Goal: Task Accomplishment & Management: Manage account settings

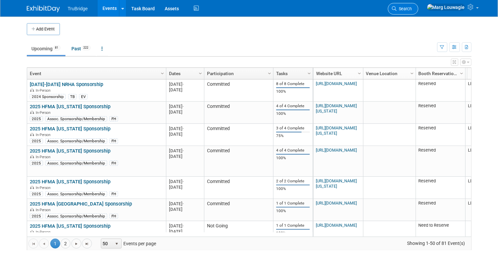
click at [397, 7] on icon at bounding box center [394, 8] width 5 height 5
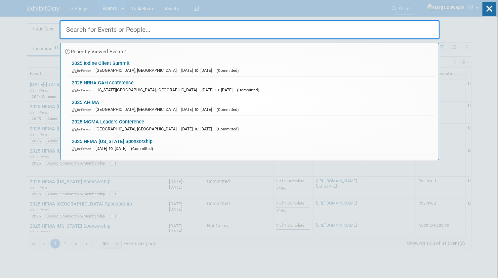
click at [429, 29] on input "text" at bounding box center [250, 29] width 381 height 19
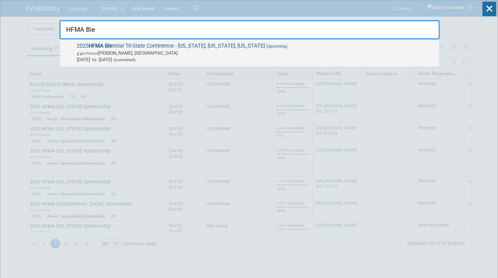
type input "HFMA Bie"
click at [225, 50] on span "In-Person Florence, IN" at bounding box center [256, 53] width 359 height 7
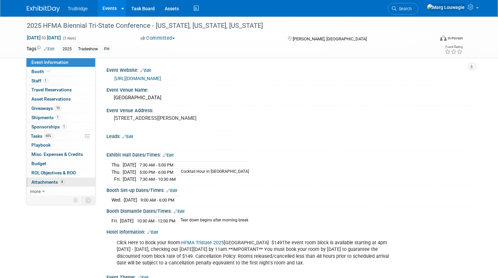
click at [48, 181] on span "Attachments 4" at bounding box center [48, 181] width 33 height 5
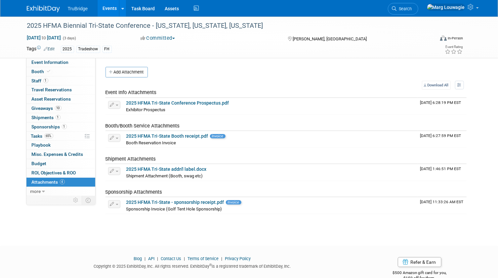
click at [123, 71] on button "Add Attachment" at bounding box center [127, 72] width 42 height 11
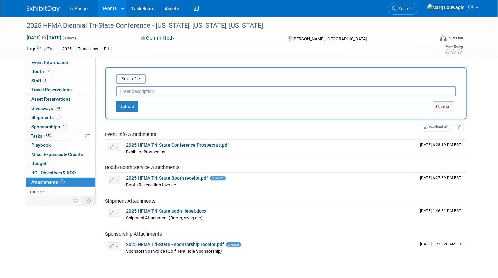
click at [155, 90] on input "text" at bounding box center [286, 91] width 340 height 10
type input "pre-attendee list 9.9.25"
click at [133, 80] on input "file" at bounding box center [106, 79] width 79 height 8
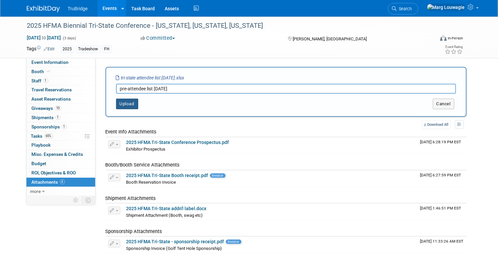
click at [137, 106] on button "Upload" at bounding box center [127, 104] width 22 height 11
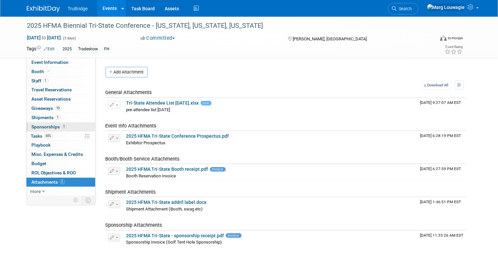
click at [35, 131] on link "1 Sponsorships 1" at bounding box center [60, 126] width 69 height 9
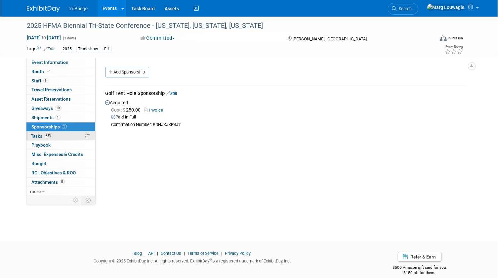
click at [35, 136] on span "Tasks 65%" at bounding box center [42, 135] width 22 height 5
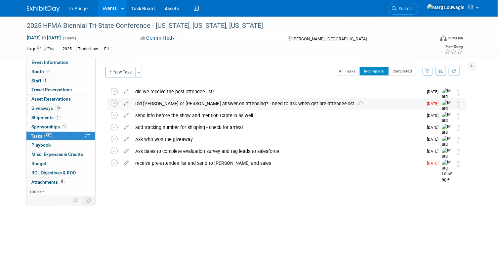
click at [188, 103] on div "Did Jamie or Chris answer on attending? - need to ask when get pre-attendee lis…" at bounding box center [277, 103] width 291 height 11
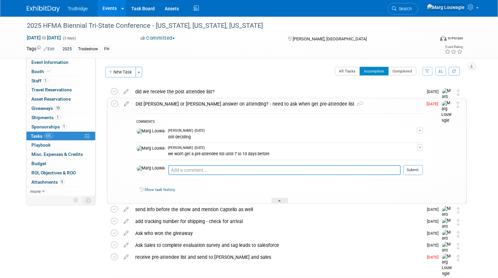
click at [199, 167] on textarea at bounding box center [284, 170] width 233 height 10
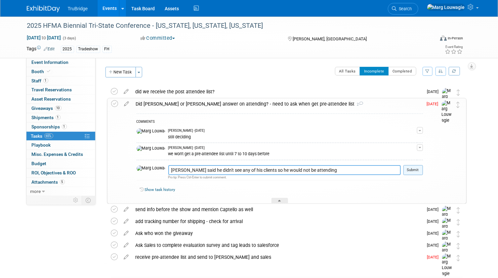
type textarea "Chris said he didn't see any of his clients so he would not be attending"
click at [423, 167] on button "Submit" at bounding box center [414, 170] width 20 height 10
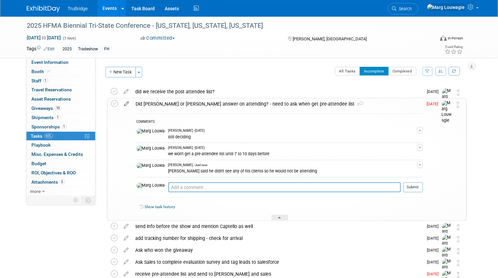
click at [126, 103] on icon at bounding box center [127, 102] width 12 height 8
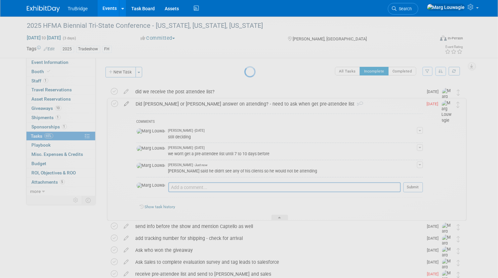
click at [245, 103] on div at bounding box center [249, 139] width 9 height 278
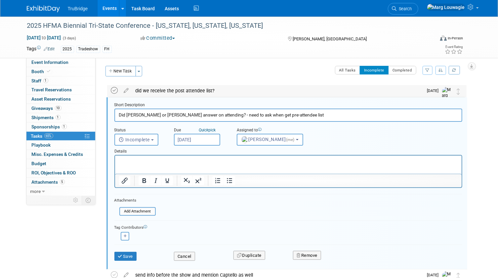
click at [114, 92] on icon at bounding box center [114, 90] width 7 height 7
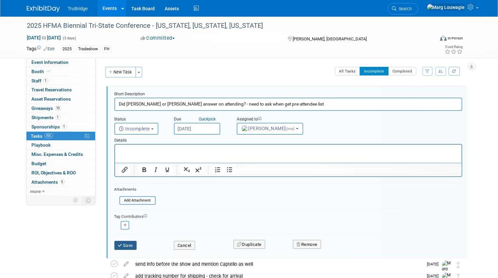
click at [131, 244] on button "Save" at bounding box center [125, 245] width 23 height 9
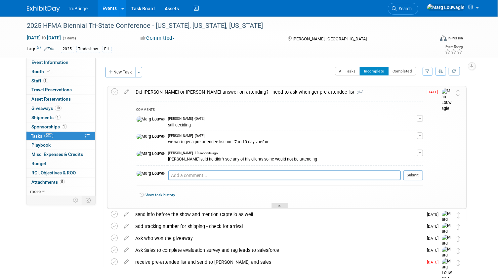
click at [282, 204] on div at bounding box center [280, 206] width 17 height 6
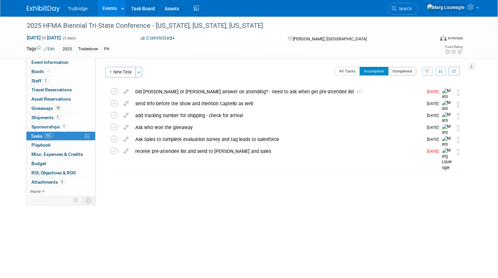
click at [410, 72] on button "Completed" at bounding box center [402, 71] width 28 height 9
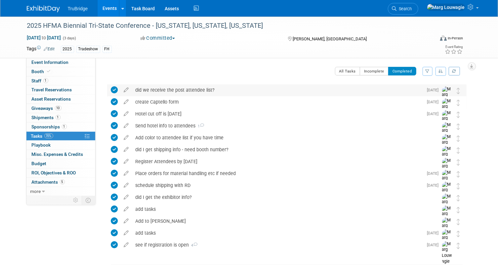
click at [116, 90] on icon at bounding box center [114, 89] width 7 height 7
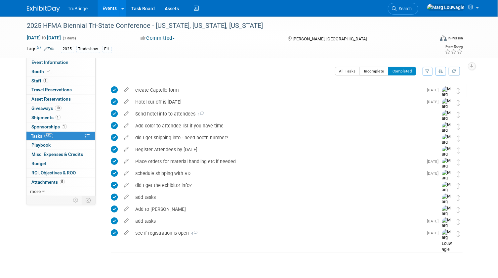
click at [377, 73] on button "Incomplete" at bounding box center [374, 71] width 29 height 9
click at [0, 0] on div at bounding box center [0, 0] width 0 height 0
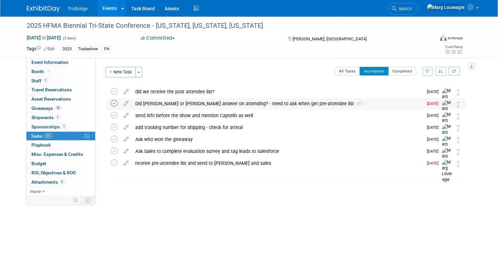
click at [113, 103] on icon at bounding box center [114, 103] width 7 height 7
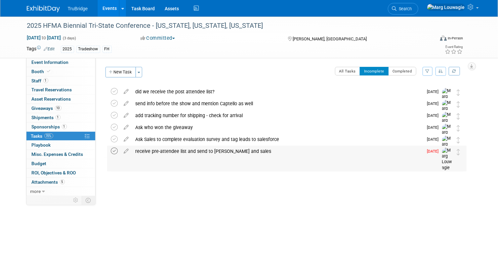
click at [116, 151] on icon at bounding box center [114, 151] width 7 height 7
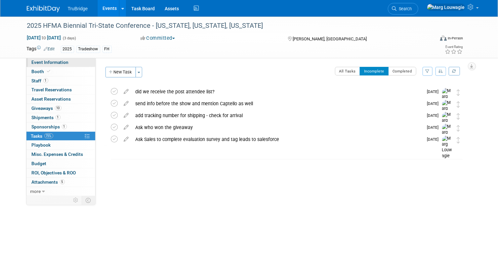
click at [64, 63] on span "Event Information" at bounding box center [50, 62] width 37 height 5
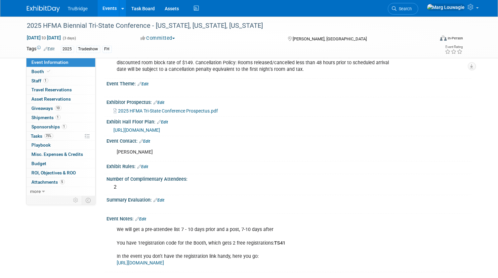
scroll to position [205, 0]
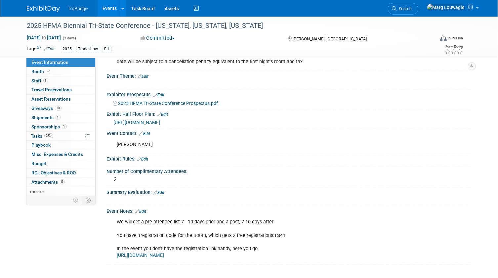
click at [161, 256] on link "https://cvent.me/ANbrLa" at bounding box center [140, 255] width 47 height 6
drag, startPoint x: 284, startPoint y: 235, endPoint x: 273, endPoint y: 236, distance: 10.6
click at [273, 236] on div "We will get a pre-attendee list 7 - 10 days prior and a post, 7-10 days after Y…" at bounding box center [257, 238] width 289 height 46
copy div "TS41"
click at [54, 80] on link "1 Staff 1" at bounding box center [60, 80] width 69 height 9
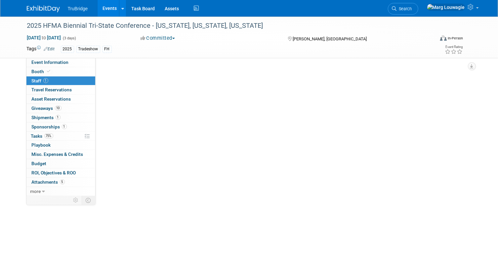
scroll to position [0, 0]
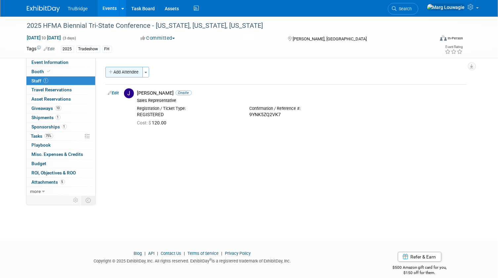
click at [133, 72] on button "Add Attendee" at bounding box center [124, 72] width 37 height 11
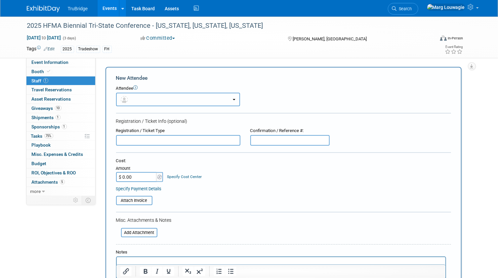
click at [145, 99] on button "button" at bounding box center [178, 100] width 124 height 14
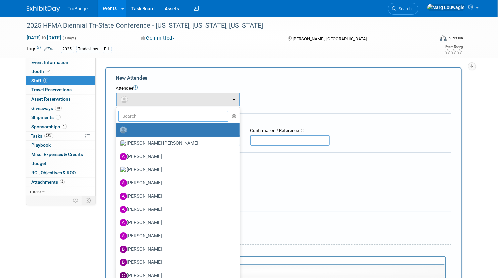
click at [151, 117] on input "text" at bounding box center [173, 116] width 111 height 11
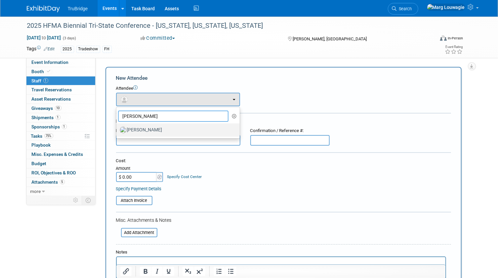
type input "[PERSON_NAME]"
click at [148, 129] on label "[PERSON_NAME]" at bounding box center [177, 130] width 114 height 11
click at [117, 129] on input "[PERSON_NAME]" at bounding box center [115, 129] width 4 height 4
select select "acc746e6-783b-49fe-b7fe-789a22ffaa87"
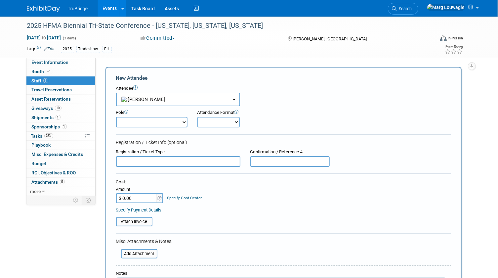
scroll to position [30, 0]
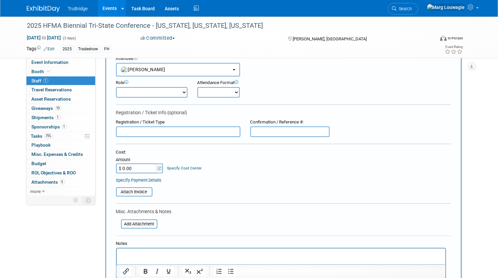
click at [181, 133] on input "text" at bounding box center [178, 131] width 124 height 11
type input "REGISTERED"
click at [261, 130] on input "text" at bounding box center [290, 131] width 79 height 11
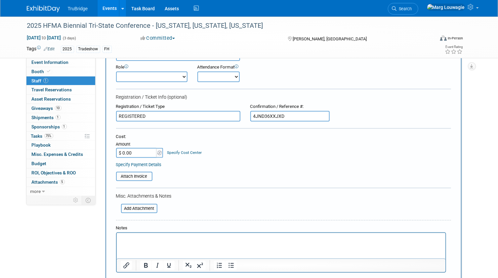
scroll to position [60, 0]
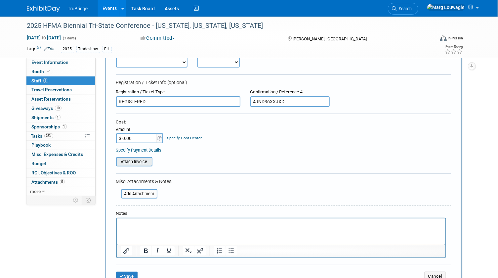
type input "4JND36XXJXD"
click at [147, 159] on input "file" at bounding box center [112, 162] width 79 height 8
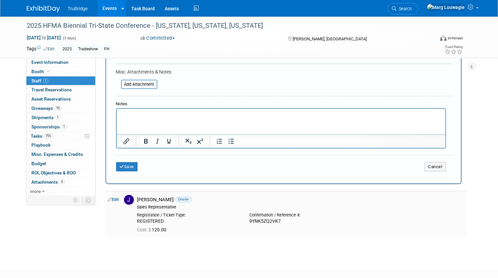
scroll to position [180, 0]
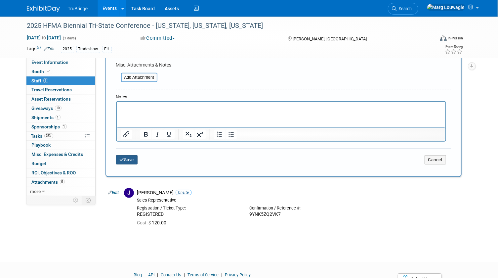
click at [127, 158] on button "Save" at bounding box center [127, 159] width 22 height 9
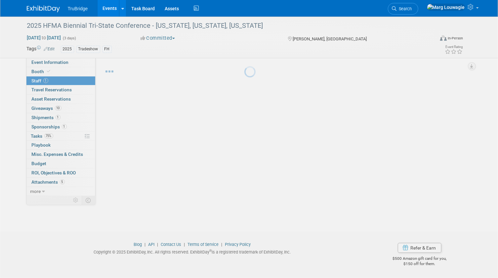
scroll to position [9, 0]
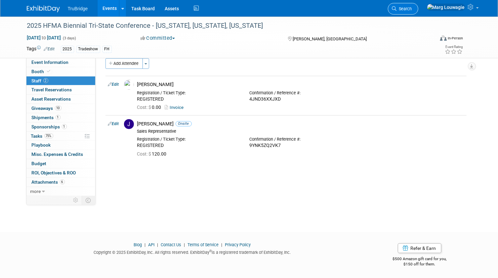
click at [412, 8] on span "Search" at bounding box center [404, 8] width 15 height 5
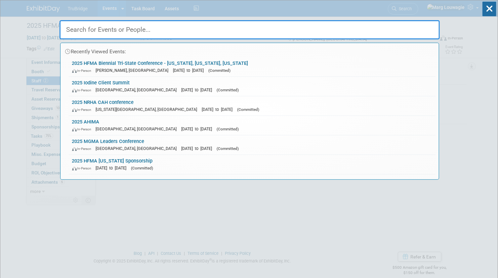
click at [405, 27] on input "text" at bounding box center [250, 29] width 381 height 19
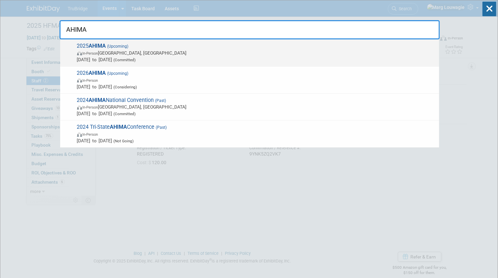
type input "AHIMA"
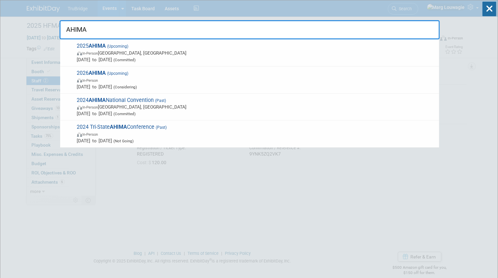
click at [220, 58] on span "Oct 12, 2025 to Oct 14, 2025 (Committed)" at bounding box center [256, 59] width 359 height 7
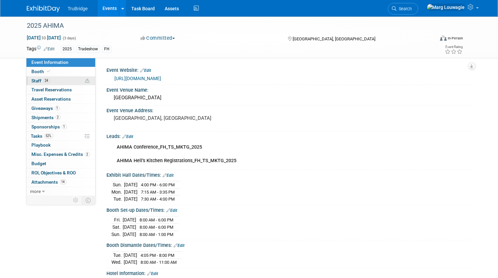
click at [52, 81] on link "24 Staff 24" at bounding box center [60, 80] width 69 height 9
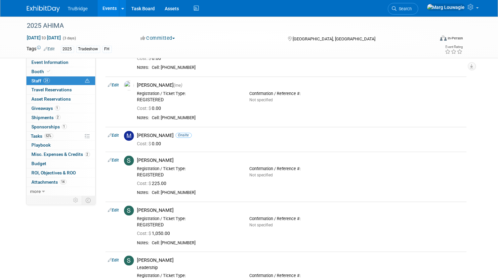
scroll to position [704, 0]
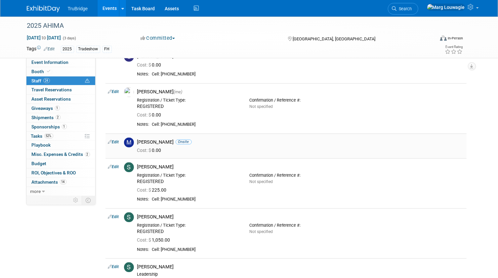
click at [118, 141] on link "Edit" at bounding box center [113, 142] width 11 height 5
select select "3f36a3ab-332b-430c-a49c-b2a844fe1b87"
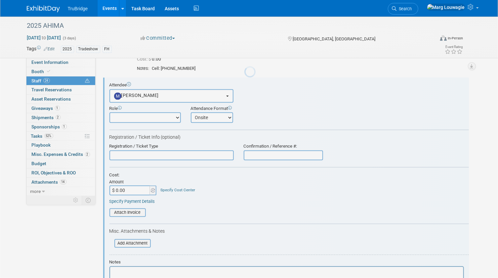
scroll to position [761, 0]
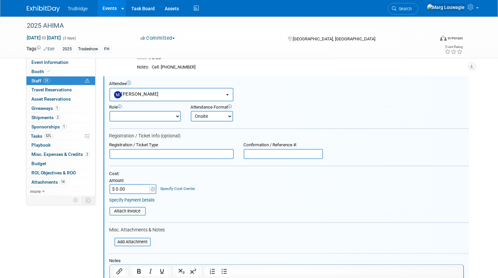
click at [168, 152] on input "text" at bounding box center [172, 154] width 124 height 10
type input "REGISTERED"
click at [117, 189] on input "$ 0.00" at bounding box center [130, 189] width 41 height 10
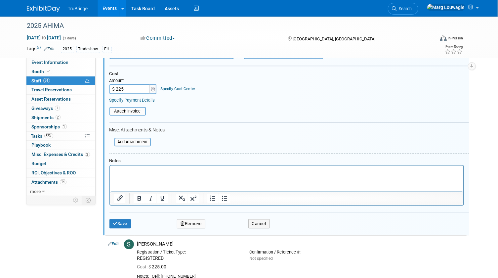
scroll to position [882, 0]
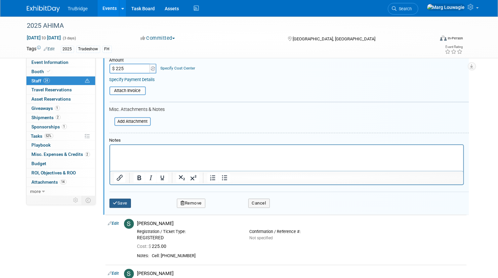
type input "$ 225.00"
click at [122, 203] on button "Save" at bounding box center [121, 203] width 22 height 9
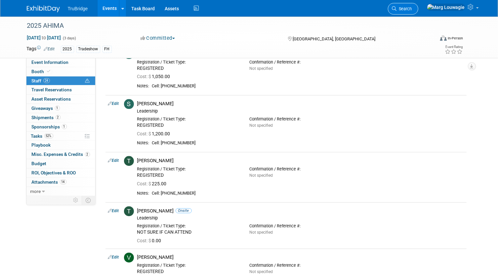
click at [412, 8] on span "Search" at bounding box center [404, 8] width 15 height 5
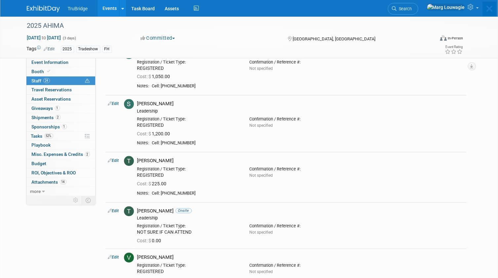
scroll to position [0, 0]
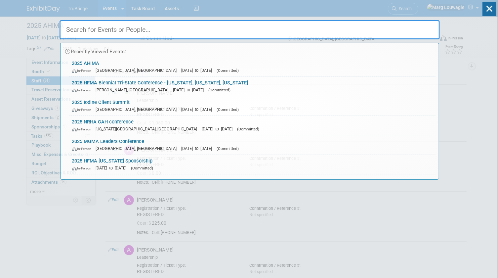
click at [422, 27] on input "text" at bounding box center [250, 29] width 381 height 19
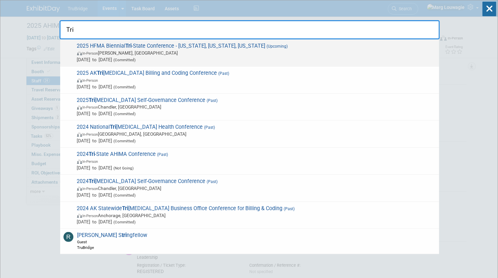
type input "Tri"
click at [211, 51] on span "In-Person Florence, IN" at bounding box center [256, 53] width 359 height 7
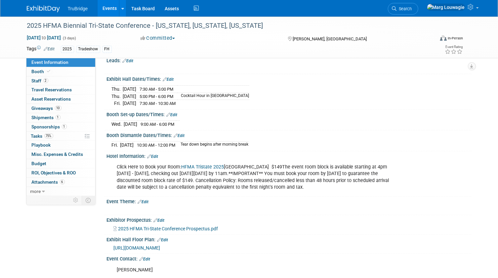
scroll to position [90, 0]
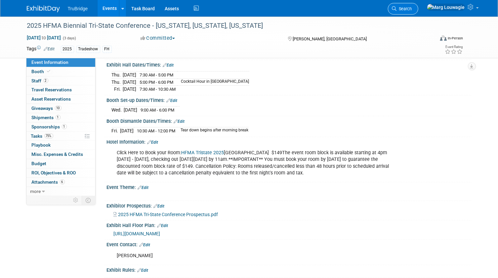
click at [412, 7] on span "Search" at bounding box center [404, 8] width 15 height 5
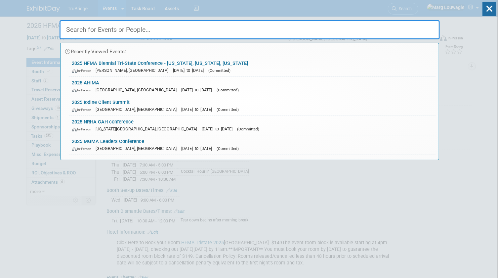
click at [427, 29] on input "text" at bounding box center [250, 29] width 381 height 19
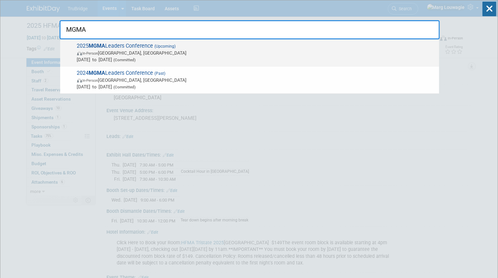
type input "MGMA"
click at [188, 53] on span "In-Person Orlando, FL" at bounding box center [256, 53] width 359 height 7
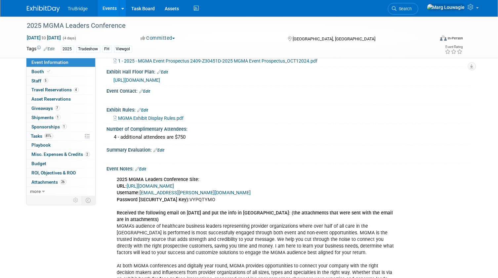
scroll to position [361, 0]
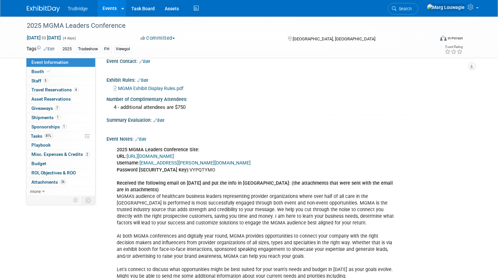
click at [174, 159] on link "[URL][DOMAIN_NAME]" at bounding box center [150, 157] width 47 height 6
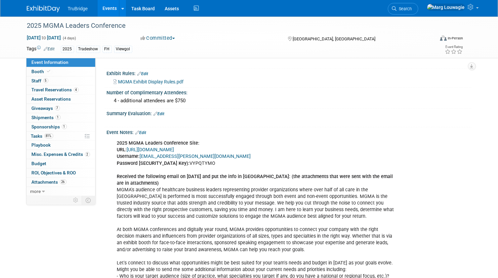
scroll to position [366, 0]
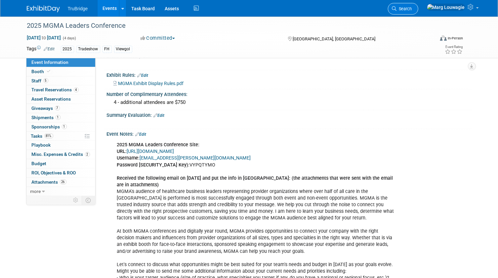
click at [412, 9] on span "Search" at bounding box center [404, 8] width 15 height 5
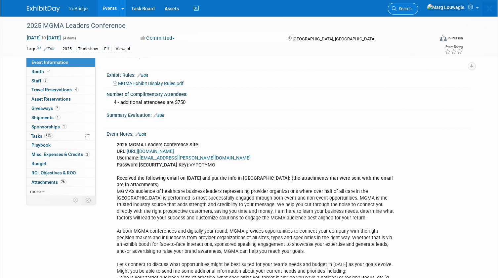
scroll to position [0, 0]
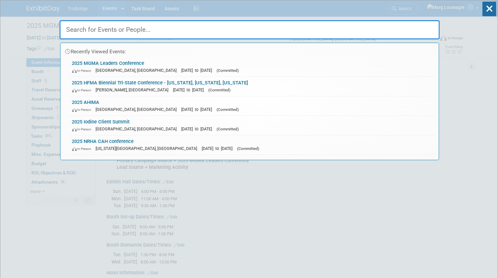
click at [412, 31] on input "text" at bounding box center [250, 29] width 381 height 19
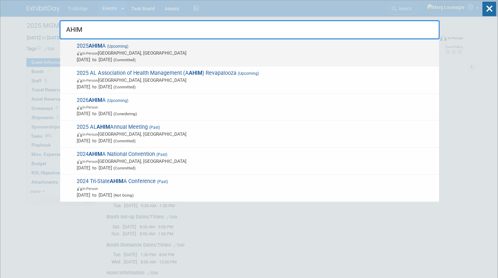
type input "AHIM"
click at [92, 53] on span "In-Person" at bounding box center [91, 53] width 16 height 4
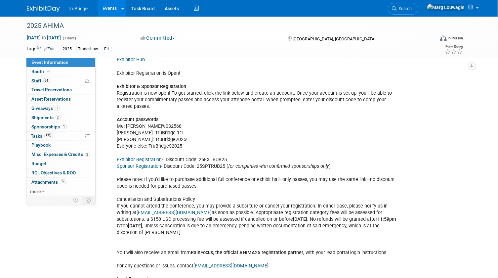
scroll to position [752, 0]
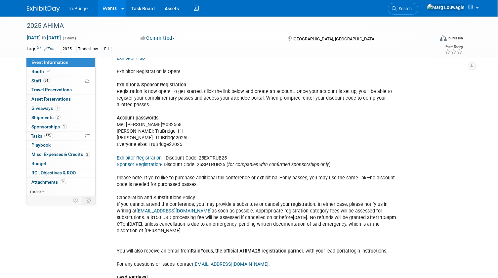
click at [157, 155] on link "Exhibitor Registration" at bounding box center [139, 158] width 45 height 6
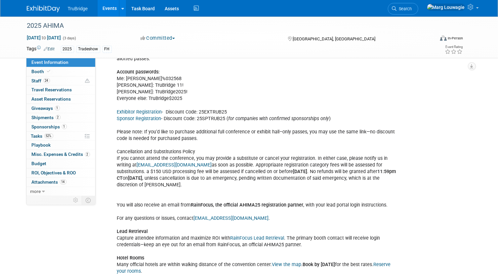
scroll to position [872, 0]
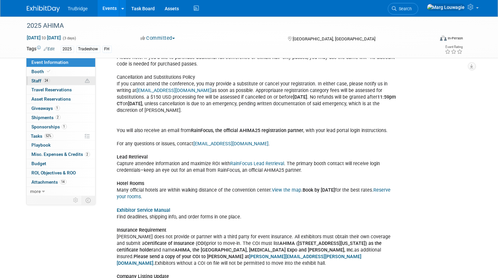
click at [53, 80] on link "24 Staff 24" at bounding box center [60, 80] width 69 height 9
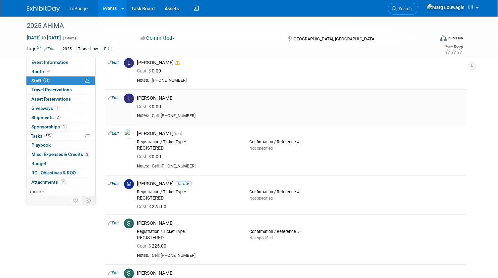
scroll to position [692, 0]
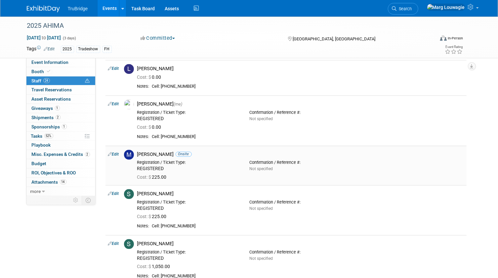
click at [116, 153] on link "Edit" at bounding box center [113, 154] width 11 height 5
select select "3f36a3ab-332b-430c-a49c-b2a844fe1b87"
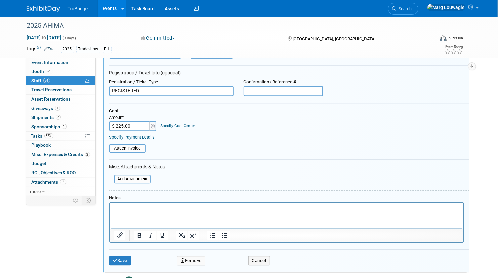
scroll to position [882, 0]
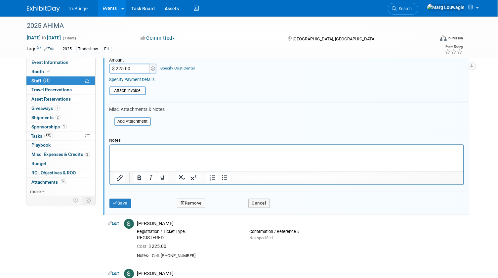
click at [157, 150] on p "Rich Text Area. Press ALT-0 for help." at bounding box center [287, 150] width 346 height 7
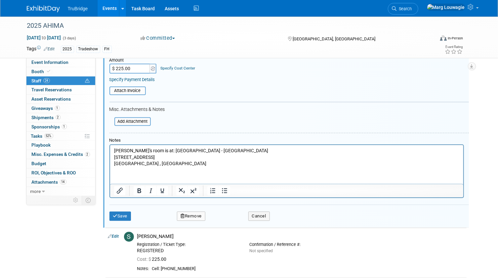
click at [157, 149] on p "Michael's room is at: Hilton Garden Inn - Minneapolis Downtown 1101 4th Ave S M…" at bounding box center [287, 157] width 346 height 20
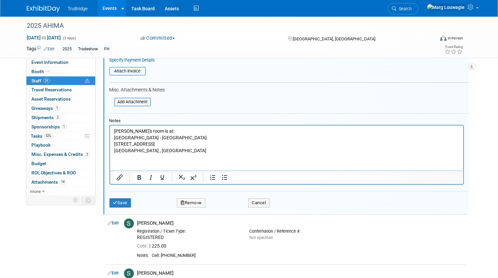
scroll to position [912, 0]
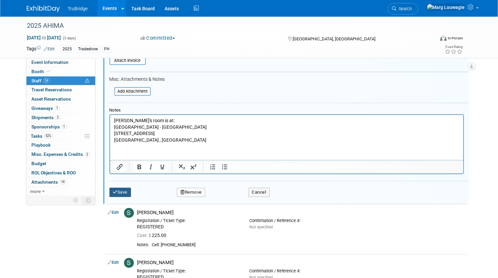
click at [122, 189] on button "Save" at bounding box center [121, 192] width 22 height 9
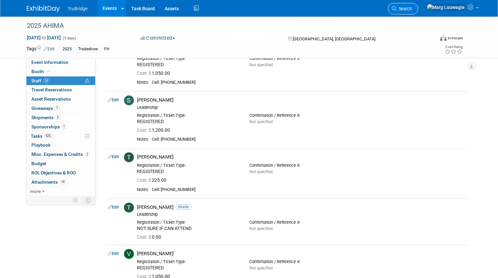
click at [412, 10] on span "Search" at bounding box center [404, 8] width 15 height 5
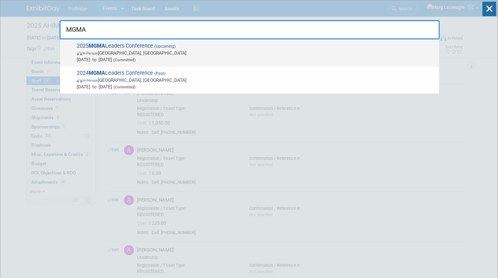
type input "MGMA"
click at [134, 50] on span "In-Person Orlando, FL" at bounding box center [256, 53] width 359 height 7
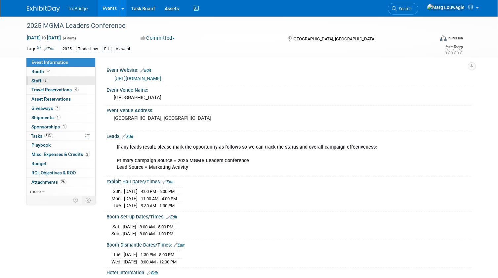
click at [41, 81] on span "Staff 5" at bounding box center [40, 80] width 17 height 5
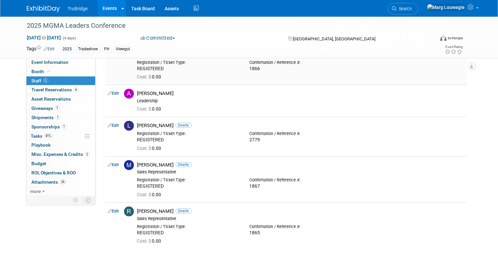
scroll to position [60, 0]
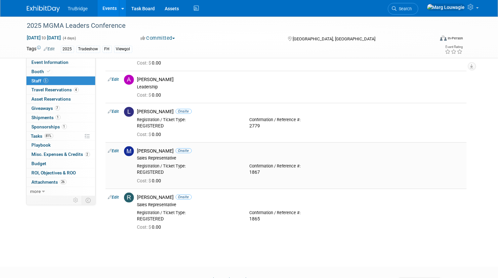
click at [118, 151] on link "Edit" at bounding box center [113, 151] width 11 height 5
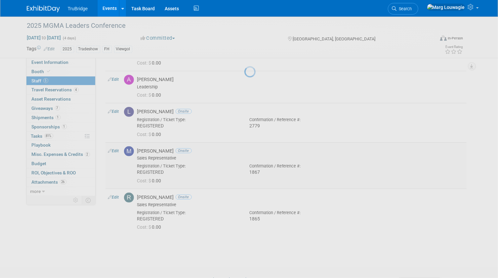
select select "3f36a3ab-332b-430c-a49c-b2a844fe1b87"
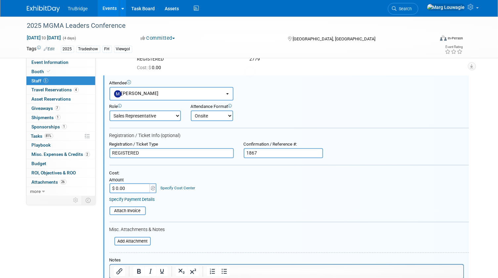
scroll to position [0, 0]
click at [153, 151] on input "REGISTERED" at bounding box center [172, 153] width 124 height 10
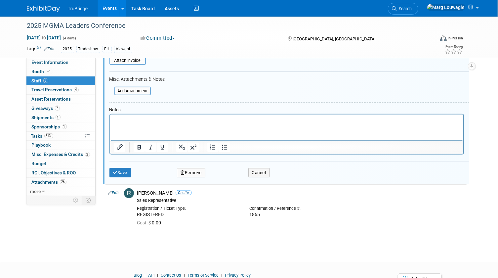
scroll to position [277, 0]
type input "REGISTERED - Ashley will replace Michael"
click at [122, 172] on button "Save" at bounding box center [121, 172] width 22 height 9
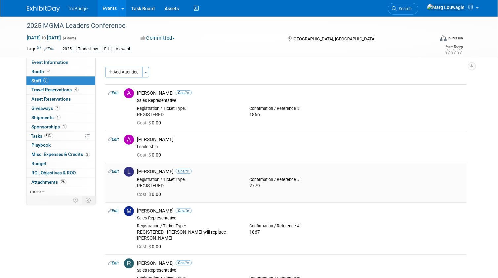
scroll to position [0, 0]
click at [147, 6] on link "Task Board" at bounding box center [142, 8] width 33 height 17
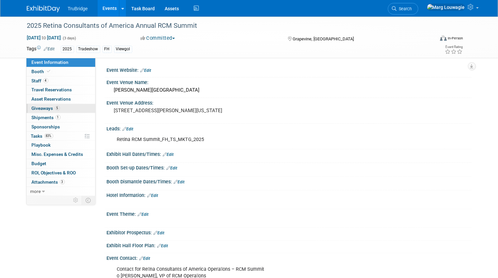
click at [62, 110] on link "5 Giveaways 5" at bounding box center [60, 108] width 69 height 9
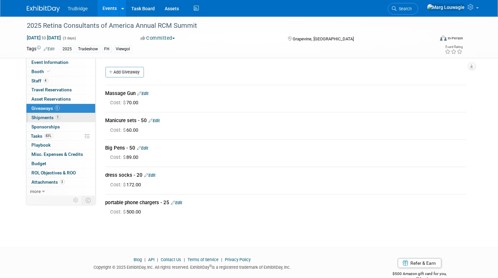
click at [48, 116] on span "Shipments 1" at bounding box center [46, 117] width 29 height 5
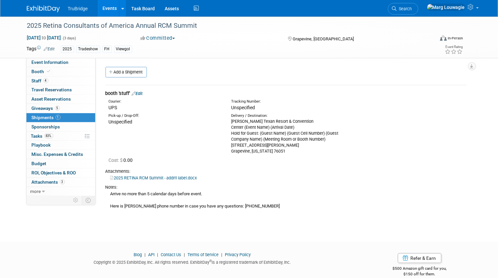
click at [141, 92] on link "Edit" at bounding box center [137, 93] width 11 height 5
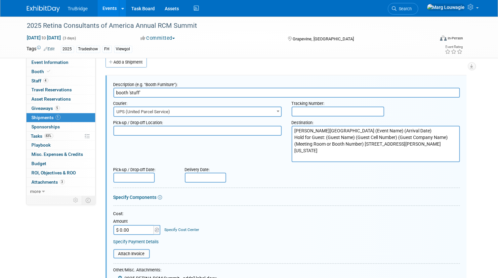
click at [299, 110] on input "text" at bounding box center [338, 112] width 93 height 10
paste input "1ZW333061307808888"
type input "1ZW333061307808888"
click at [295, 174] on div "Pick-up / Drop-off Date: Delivery Date:" at bounding box center [287, 173] width 357 height 19
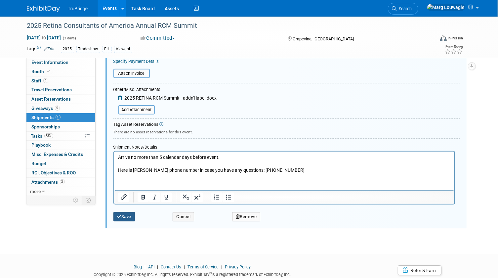
click at [134, 215] on button "Save" at bounding box center [125, 216] width 22 height 9
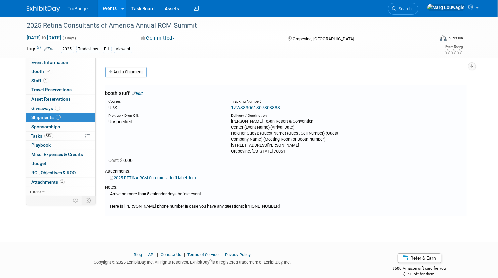
click at [269, 108] on link "1ZW333061307808888" at bounding box center [255, 107] width 49 height 5
click at [143, 95] on link "Edit" at bounding box center [137, 93] width 11 height 5
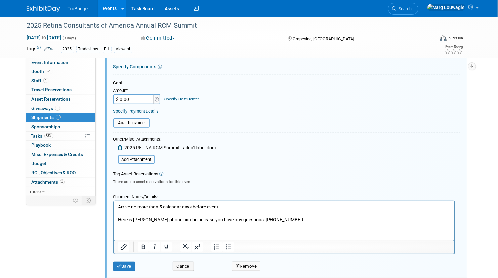
scroll to position [160, 0]
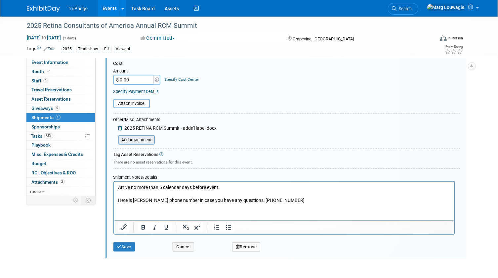
click at [147, 141] on input "file" at bounding box center [114, 140] width 79 height 8
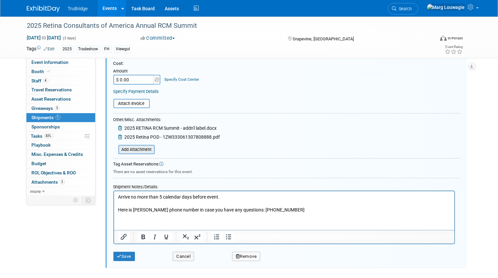
click at [138, 146] on input "file" at bounding box center [114, 150] width 79 height 8
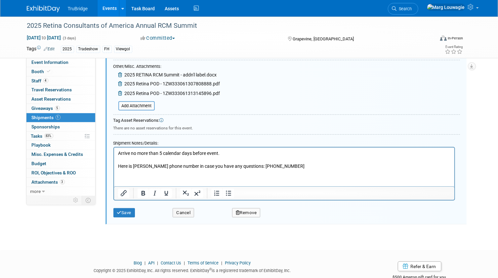
scroll to position [231, 0]
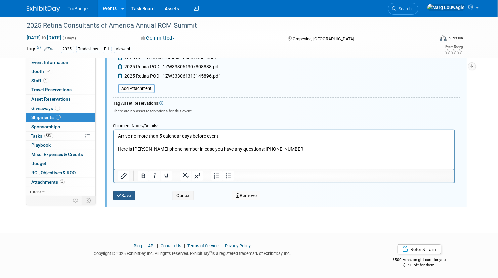
click at [123, 195] on button "Save" at bounding box center [125, 195] width 22 height 9
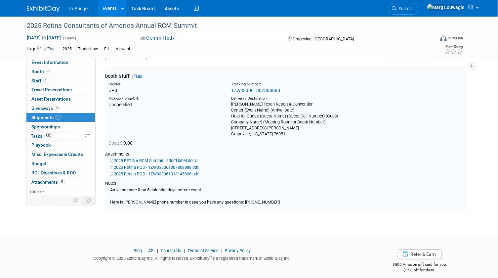
scroll to position [10, 0]
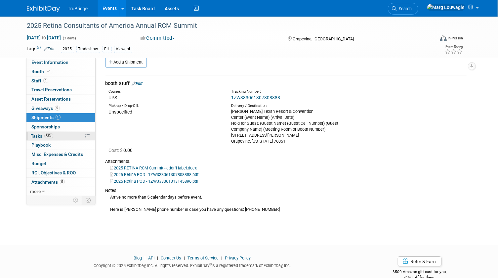
click at [38, 136] on span "Tasks 83%" at bounding box center [42, 135] width 22 height 5
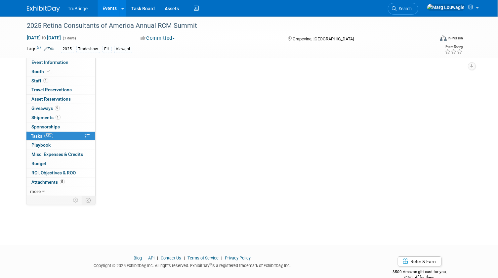
scroll to position [0, 0]
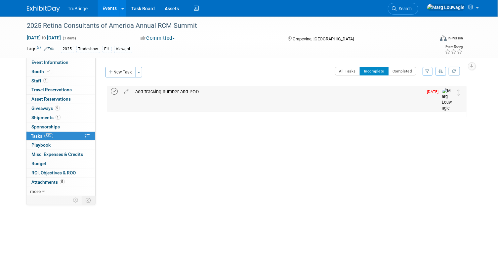
click at [113, 91] on icon at bounding box center [114, 91] width 7 height 7
click at [120, 71] on button "New Task" at bounding box center [121, 72] width 30 height 11
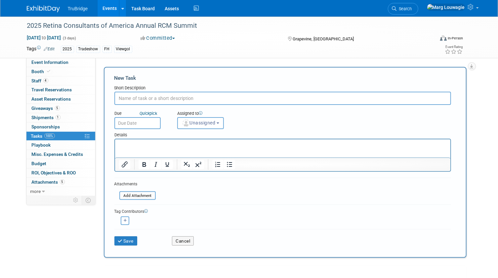
click at [136, 99] on input "text" at bounding box center [282, 98] width 337 height 13
type input "follow up after show"
click at [205, 120] on span "Unassigned" at bounding box center [199, 122] width 34 height 5
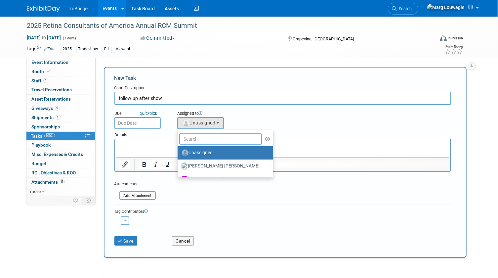
click at [211, 138] on input "text" at bounding box center [220, 138] width 83 height 11
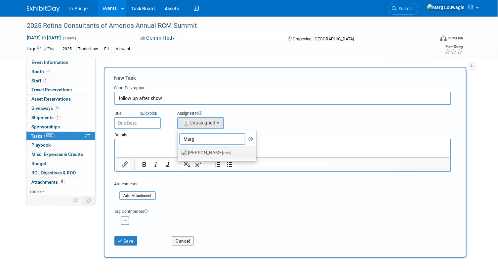
type input "Marg"
drag, startPoint x: 215, startPoint y: 155, endPoint x: 78, endPoint y: 0, distance: 206.7
click at [215, 155] on label "Marg Louwagie (me)" at bounding box center [215, 153] width 69 height 11
click at [179, 154] on input "Marg Louwagie (me)" at bounding box center [176, 152] width 4 height 4
select select "0abee163-1570-438d-a0ea-e9129f2ffbd7"
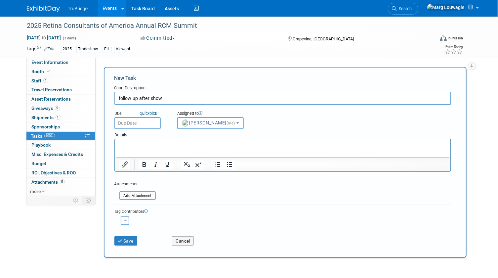
click at [150, 124] on input "text" at bounding box center [137, 123] width 46 height 12
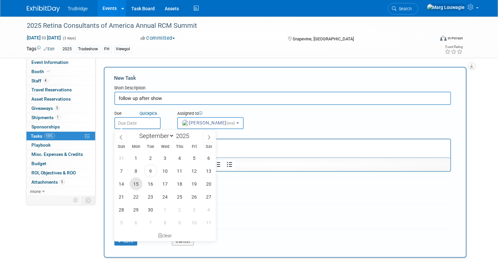
click at [138, 184] on span "15" at bounding box center [136, 183] width 13 height 13
type input "[DATE]"
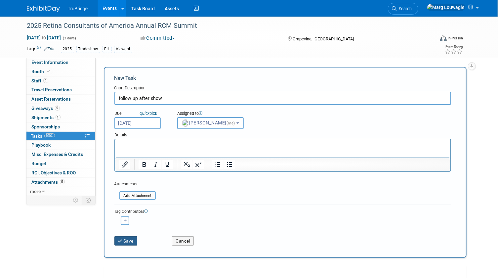
click at [131, 238] on button "Save" at bounding box center [125, 240] width 23 height 9
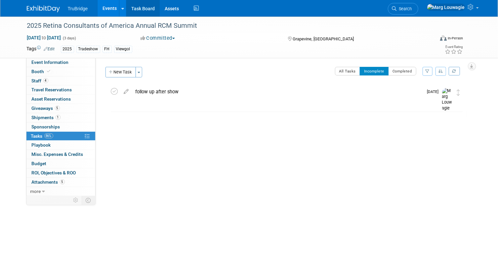
click at [146, 9] on link "Task Board" at bounding box center [142, 8] width 33 height 17
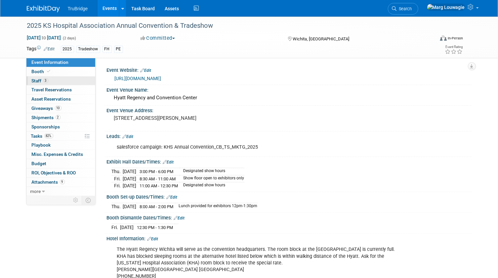
click at [49, 82] on link "3 Staff 3" at bounding box center [60, 80] width 69 height 9
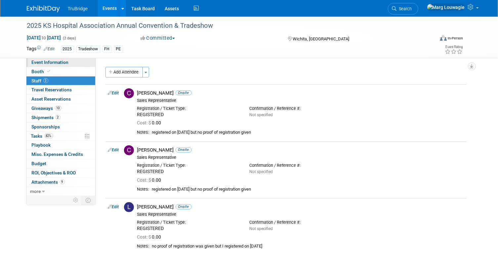
drag, startPoint x: 66, startPoint y: 63, endPoint x: 72, endPoint y: 66, distance: 7.1
click at [66, 63] on span "Event Information" at bounding box center [50, 62] width 37 height 5
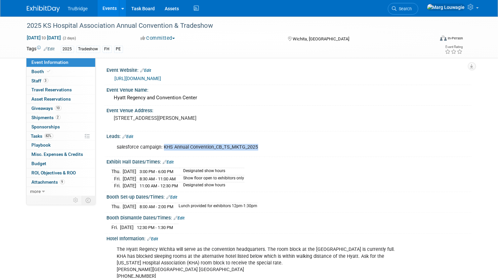
drag, startPoint x: 164, startPoint y: 146, endPoint x: 260, endPoint y: 147, distance: 96.3
click at [260, 147] on div "salesforce campaign: KHS Annual Convention_CB_TS_MKTG_2025" at bounding box center [257, 147] width 289 height 13
drag, startPoint x: 260, startPoint y: 147, endPoint x: 249, endPoint y: 146, distance: 11.3
copy div "KHS Annual Convention_CB_TS_MKTG_2025"
click at [277, 93] on div "Hyatt Regency and Convention Center" at bounding box center [289, 98] width 355 height 10
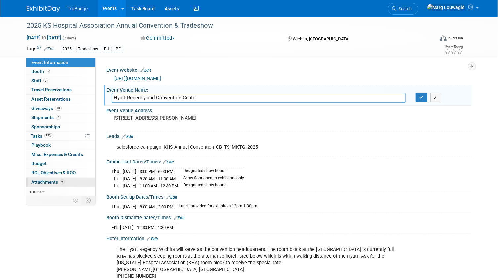
click at [52, 179] on span "Attachments 9" at bounding box center [48, 181] width 33 height 5
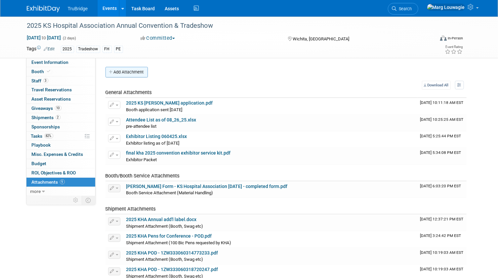
click at [129, 69] on button "Add Attachment" at bounding box center [127, 72] width 42 height 11
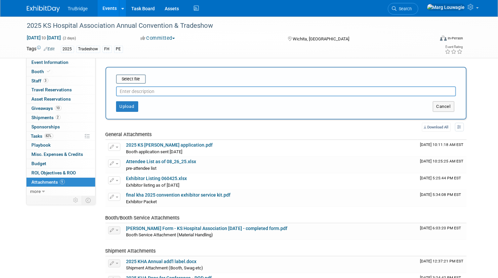
click at [140, 93] on input "text" at bounding box center [286, 91] width 340 height 10
type input "S"
type input "Captello Scans"
click at [138, 78] on input "file" at bounding box center [106, 79] width 79 height 8
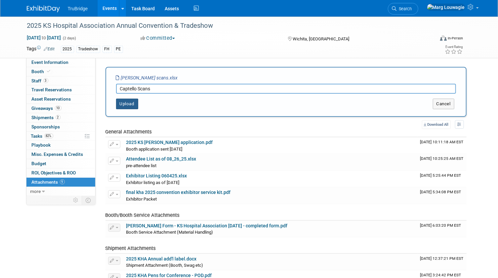
click at [128, 101] on button "Upload" at bounding box center [127, 104] width 22 height 11
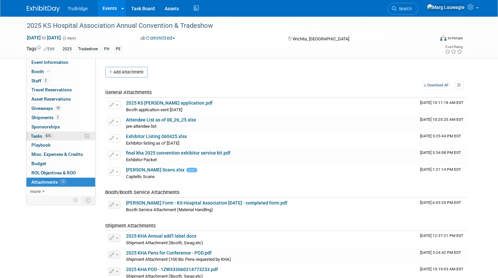
click at [40, 135] on span "Tasks 82%" at bounding box center [42, 135] width 22 height 5
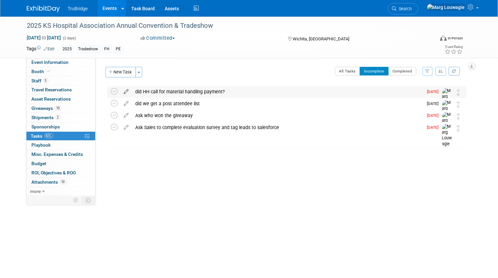
click at [127, 92] on icon at bounding box center [127, 90] width 12 height 8
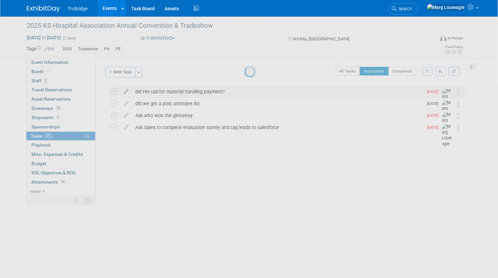
click at [245, 92] on div at bounding box center [249, 139] width 9 height 278
select select "8"
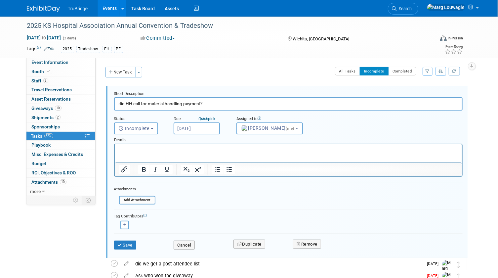
click at [187, 126] on input "[DATE]" at bounding box center [197, 128] width 46 height 12
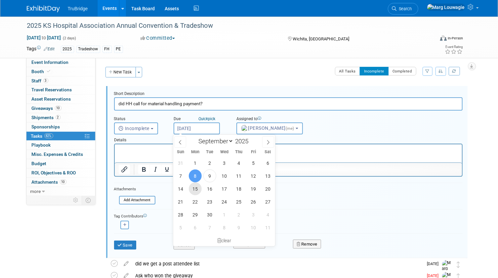
click at [195, 190] on span "15" at bounding box center [195, 188] width 13 height 13
type input "Sep 15, 2025"
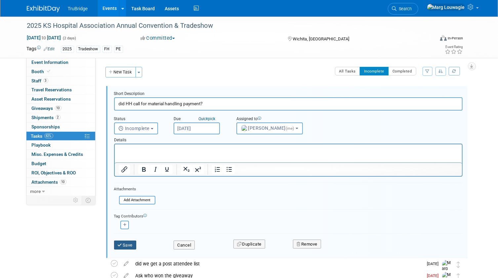
click at [128, 245] on button "Save" at bounding box center [125, 245] width 23 height 9
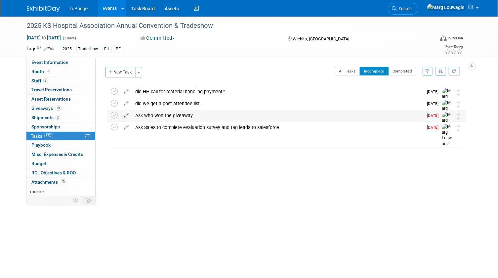
click at [128, 115] on icon at bounding box center [127, 114] width 12 height 8
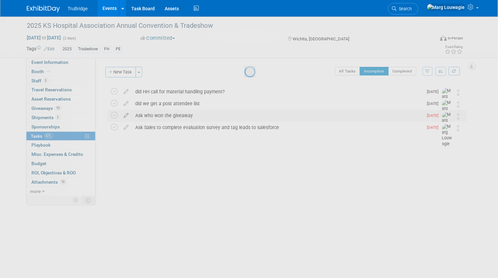
select select "8"
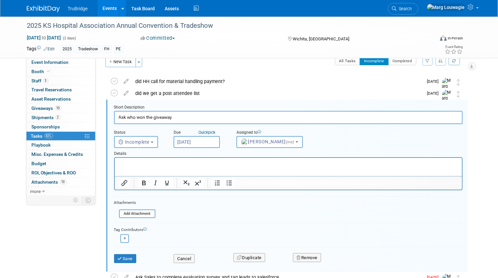
scroll to position [13, 0]
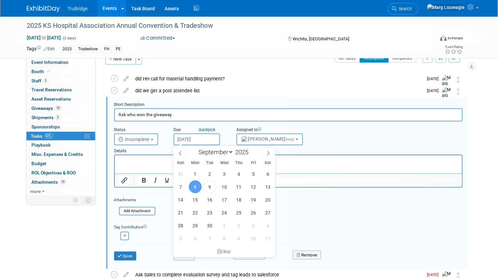
click at [199, 141] on input "[DATE]" at bounding box center [197, 139] width 46 height 12
click at [194, 201] on span "15" at bounding box center [195, 199] width 13 height 13
type input "Sep 15, 2025"
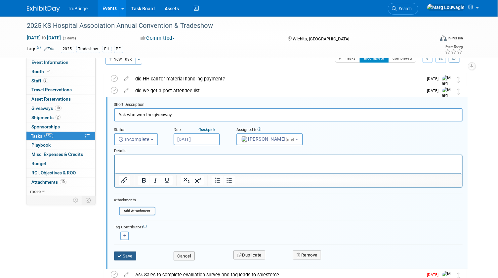
click at [132, 253] on button "Save" at bounding box center [125, 255] width 23 height 9
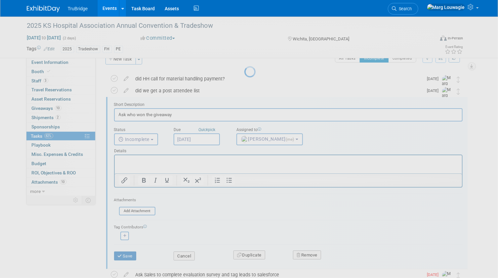
scroll to position [0, 0]
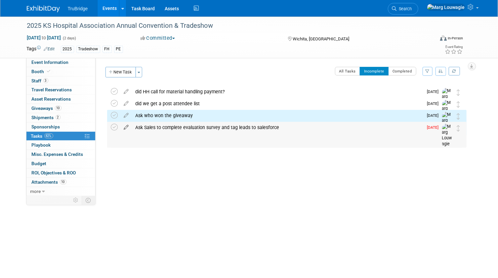
click at [126, 126] on icon at bounding box center [127, 126] width 12 height 8
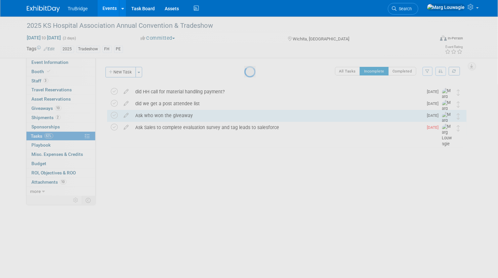
select select "8"
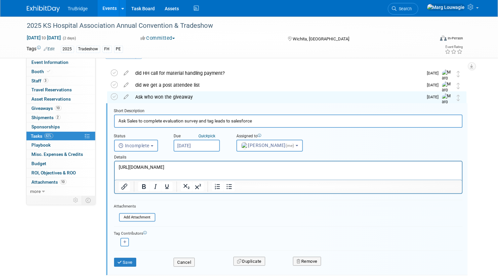
scroll to position [24, 0]
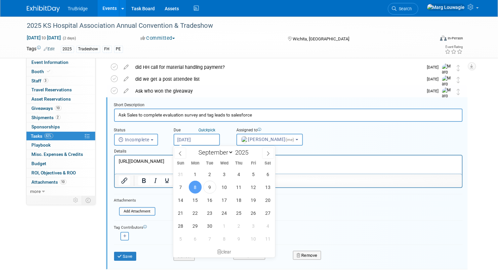
click at [199, 139] on input "Sep 8, 2025" at bounding box center [197, 140] width 46 height 12
click at [196, 199] on span "15" at bounding box center [195, 200] width 13 height 13
type input "Sep 15, 2025"
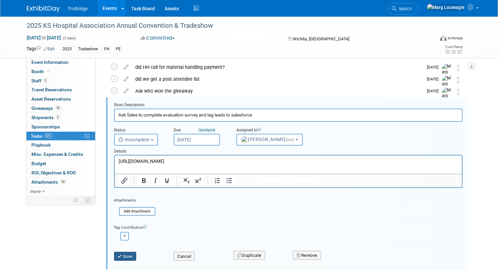
click at [129, 252] on button "Save" at bounding box center [125, 256] width 23 height 9
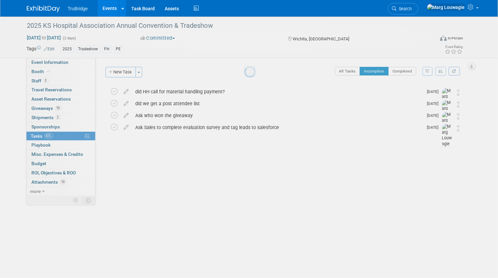
scroll to position [0, 0]
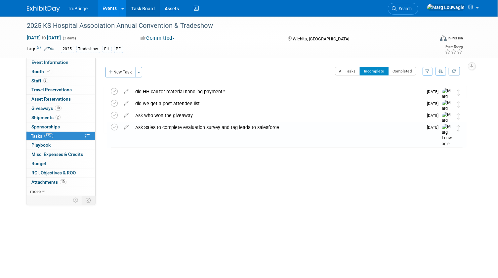
click at [139, 9] on link "Task Board" at bounding box center [142, 8] width 33 height 17
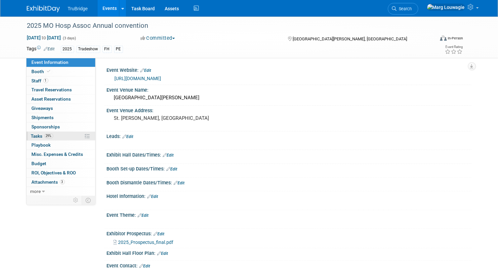
click at [40, 136] on span "Tasks 29%" at bounding box center [42, 135] width 22 height 5
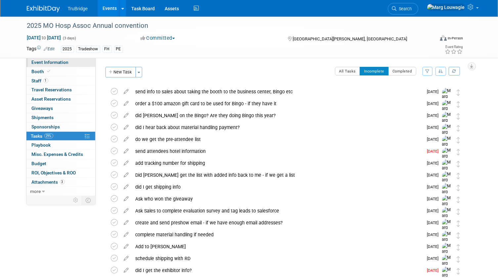
click at [54, 60] on span "Event Information" at bounding box center [50, 62] width 37 height 5
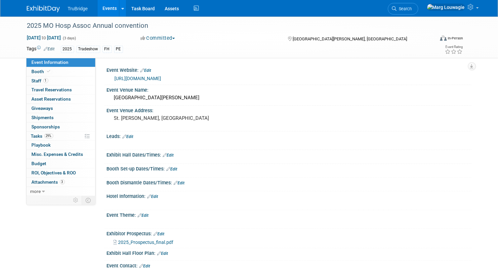
click at [160, 78] on link "[URL][DOMAIN_NAME]" at bounding box center [138, 78] width 47 height 5
click at [59, 69] on link "Booth" at bounding box center [60, 71] width 69 height 9
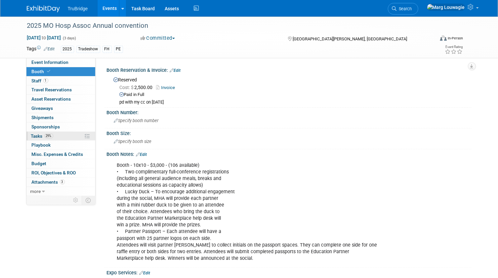
click at [37, 134] on span "Tasks 29%" at bounding box center [42, 135] width 22 height 5
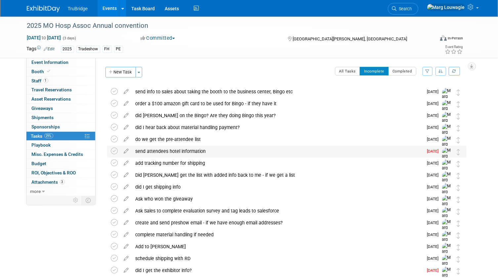
click at [181, 153] on div "send attendees hotel information" at bounding box center [277, 151] width 291 height 11
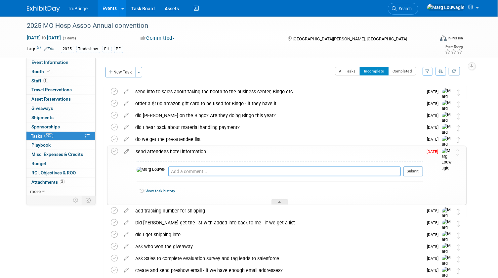
click at [193, 172] on textarea at bounding box center [284, 171] width 233 height 10
type textarea "asked [PERSON_NAME] for info on [DATE]"
click at [416, 169] on button "Submit" at bounding box center [414, 171] width 20 height 10
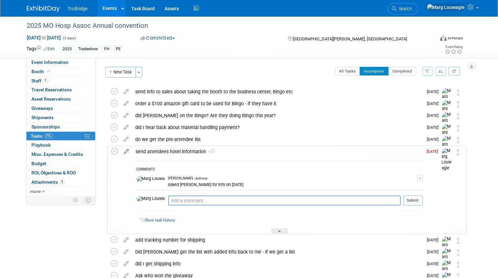
click at [126, 150] on icon at bounding box center [127, 150] width 12 height 8
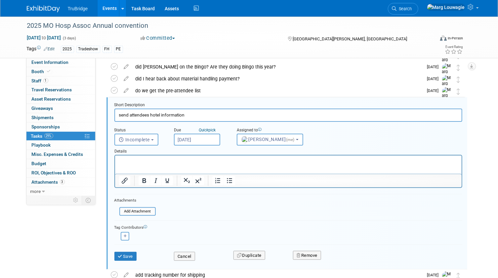
click at [203, 139] on input "[DATE]" at bounding box center [197, 140] width 46 height 12
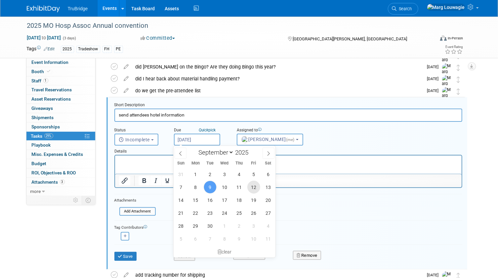
click at [251, 185] on span "12" at bounding box center [254, 187] width 13 height 13
type input "[DATE]"
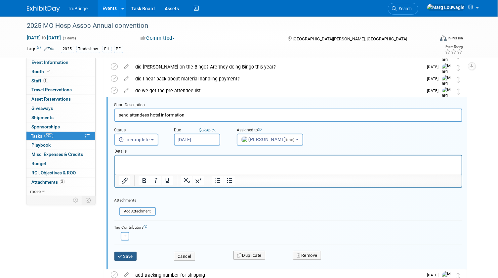
click at [134, 254] on button "Save" at bounding box center [125, 256] width 23 height 9
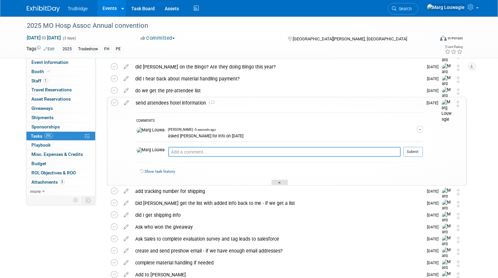
click at [281, 182] on icon at bounding box center [280, 184] width 3 height 4
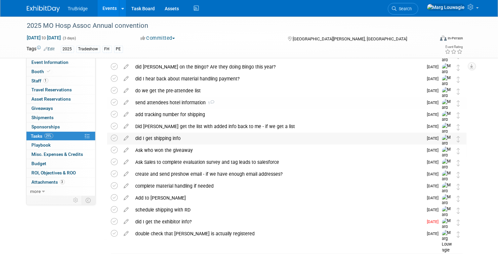
scroll to position [51, 0]
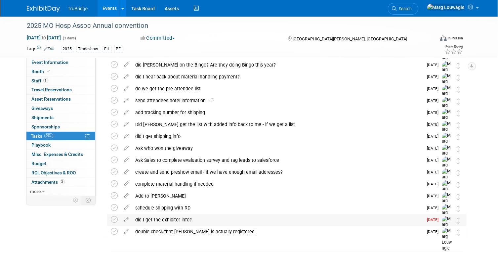
click at [177, 218] on div "did I get the exhibitor info?" at bounding box center [277, 219] width 291 height 11
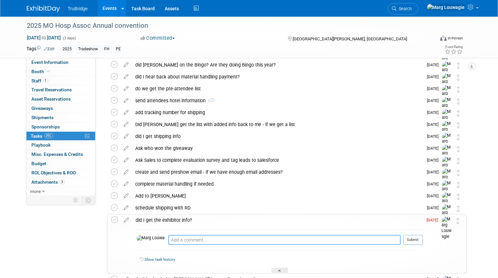
click at [178, 239] on textarea at bounding box center [284, 240] width 233 height 10
type textarea "asked sarah on 9.9.25 also asked why our logo was not on the website."
click at [416, 242] on button "Submit" at bounding box center [414, 240] width 20 height 10
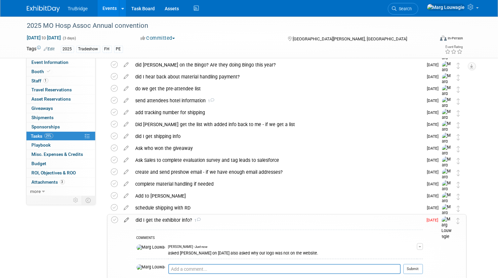
click at [126, 219] on icon at bounding box center [127, 218] width 12 height 8
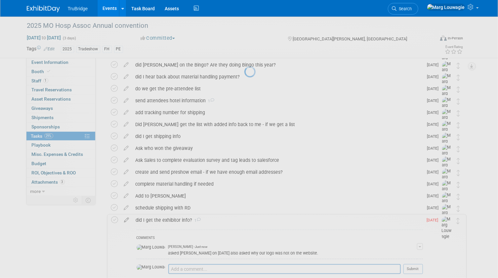
select select "8"
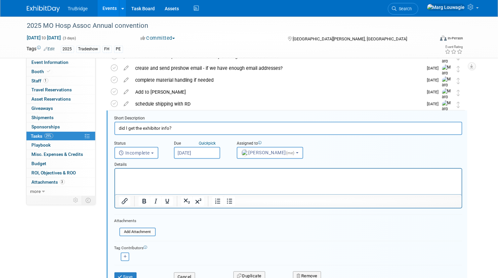
scroll to position [168, 0]
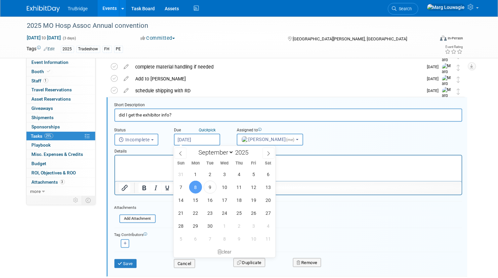
click at [199, 138] on input "Sep 8, 2025" at bounding box center [197, 140] width 46 height 12
click at [249, 189] on span "12" at bounding box center [254, 187] width 13 height 13
type input "Sep 12, 2025"
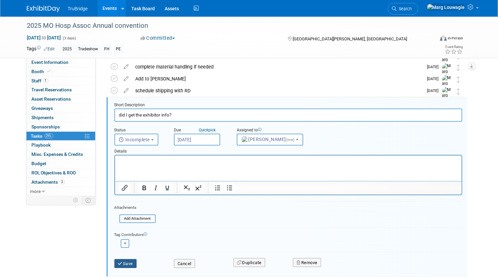
click at [134, 261] on button "Save" at bounding box center [125, 263] width 23 height 9
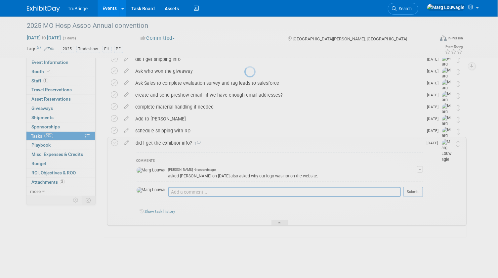
scroll to position [127, 0]
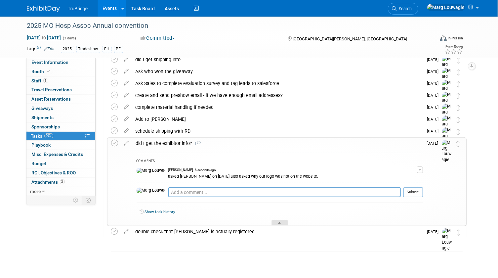
click at [284, 222] on div at bounding box center [280, 223] width 17 height 6
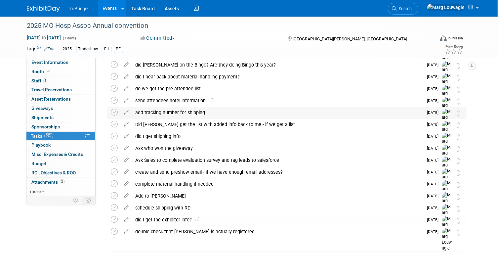
scroll to position [0, 0]
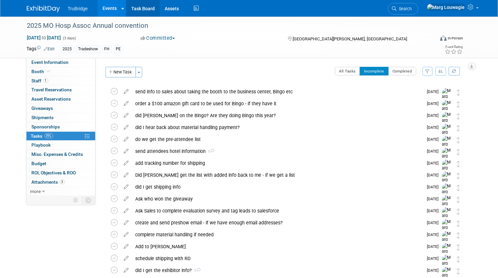
drag, startPoint x: 146, startPoint y: 7, endPoint x: 227, endPoint y: 10, distance: 81.5
click at [146, 7] on link "Task Board" at bounding box center [142, 8] width 33 height 17
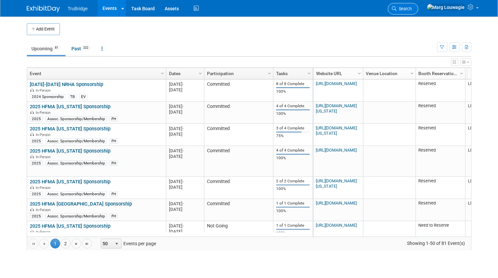
click at [419, 6] on link "Search" at bounding box center [403, 9] width 30 height 12
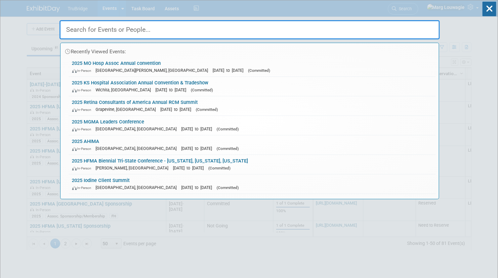
click at [421, 27] on input "text" at bounding box center [250, 29] width 381 height 19
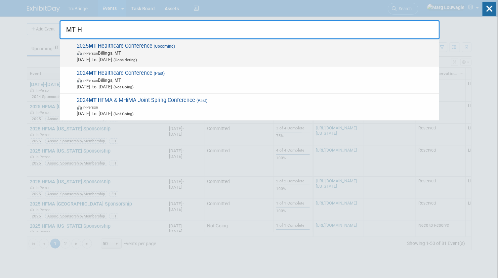
type input "MT H"
click at [117, 57] on span "[DATE] to [DATE] (Considering)" at bounding box center [256, 59] width 359 height 7
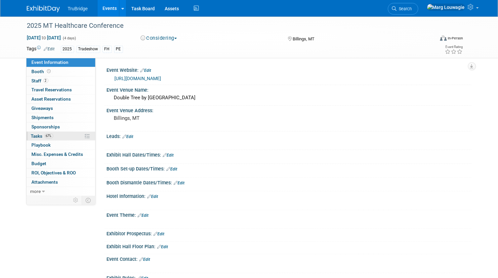
click at [38, 135] on span "Tasks 67%" at bounding box center [42, 135] width 22 height 5
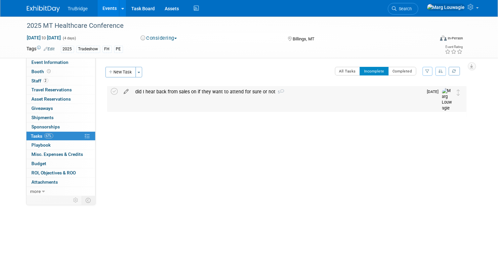
click at [128, 92] on icon at bounding box center [127, 90] width 12 height 8
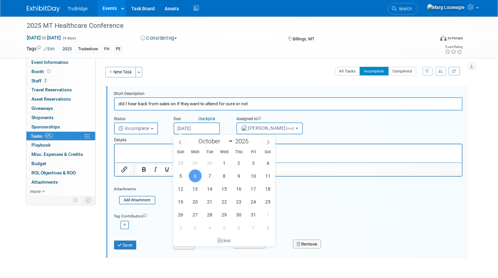
click at [206, 130] on input "[DATE]" at bounding box center [197, 128] width 46 height 12
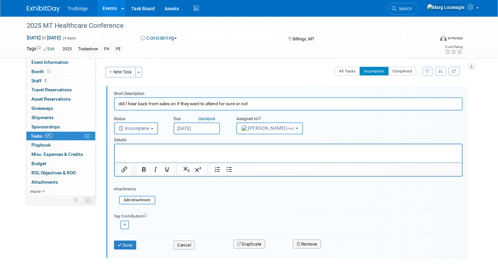
click at [315, 224] on div "[PERSON_NAME] remove [PERSON_NAME] remove" at bounding box center [288, 224] width 349 height 10
click at [183, 244] on button "Cancel" at bounding box center [184, 245] width 21 height 9
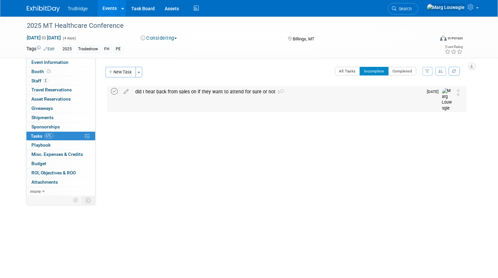
click at [115, 91] on icon at bounding box center [114, 91] width 7 height 7
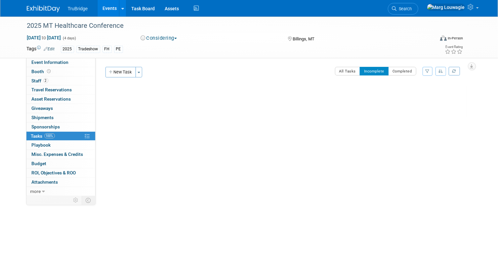
click at [171, 39] on button "Considering" at bounding box center [158, 38] width 41 height 7
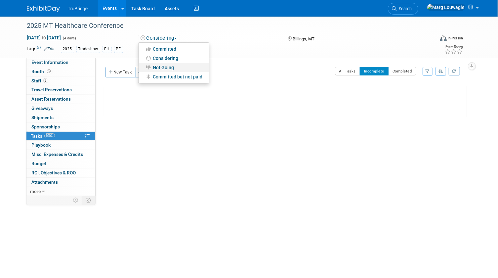
click at [169, 66] on link "Not Going" at bounding box center [174, 67] width 70 height 9
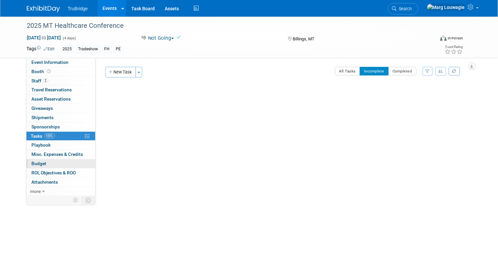
click at [44, 163] on span "Budget" at bounding box center [39, 163] width 15 height 5
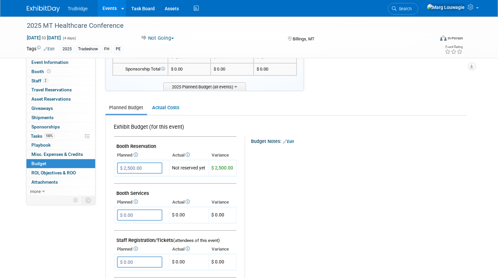
scroll to position [60, 0]
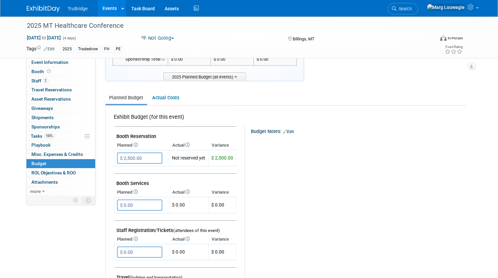
drag, startPoint x: 290, startPoint y: 129, endPoint x: 288, endPoint y: 132, distance: 3.8
click at [290, 129] on link "Edit" at bounding box center [289, 131] width 11 height 5
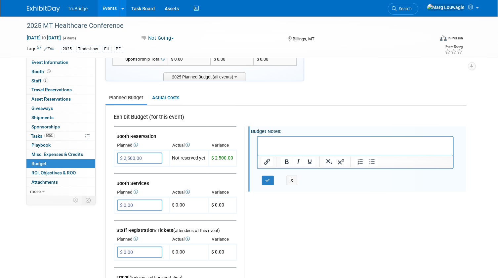
scroll to position [0, 0]
click at [262, 176] on button "button" at bounding box center [268, 181] width 12 height 10
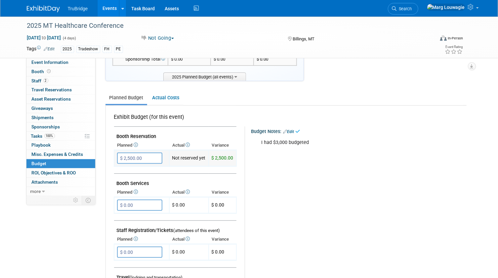
click at [147, 158] on input "$ 2,500.00" at bounding box center [139, 158] width 45 height 11
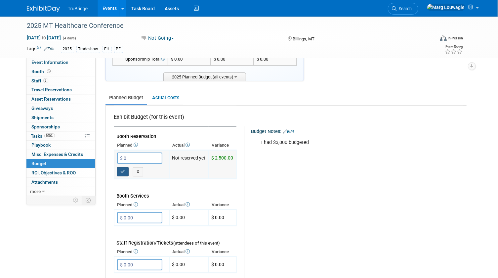
type input "$ 0.00"
click at [123, 172] on icon "button" at bounding box center [123, 171] width 5 height 4
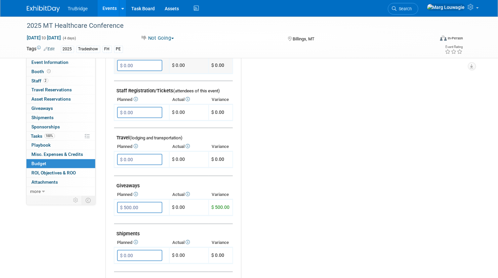
scroll to position [210, 0]
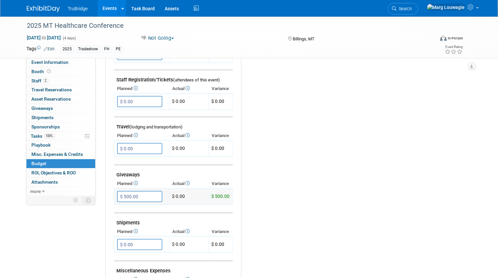
click at [145, 194] on input "$ 500.00" at bounding box center [139, 196] width 45 height 11
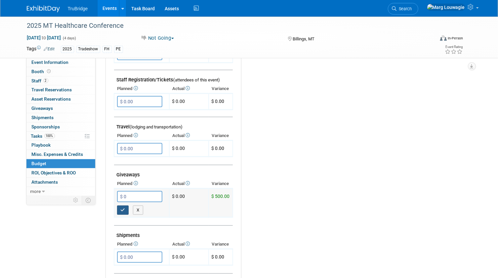
type input "$ 0.00"
drag, startPoint x: 121, startPoint y: 207, endPoint x: 155, endPoint y: 191, distance: 37.9
click at [122, 208] on icon "button" at bounding box center [123, 210] width 5 height 4
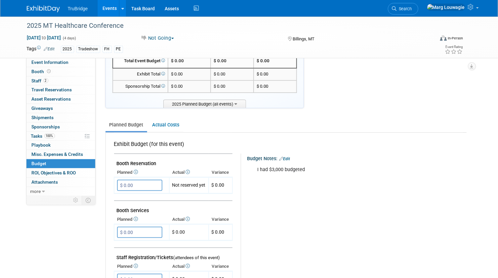
scroll to position [0, 0]
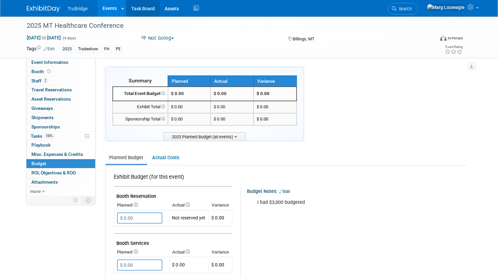
click at [147, 11] on link "Task Board" at bounding box center [142, 8] width 33 height 17
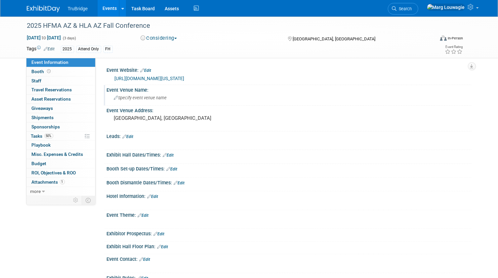
click at [130, 98] on span "Specify event venue name" at bounding box center [140, 97] width 53 height 5
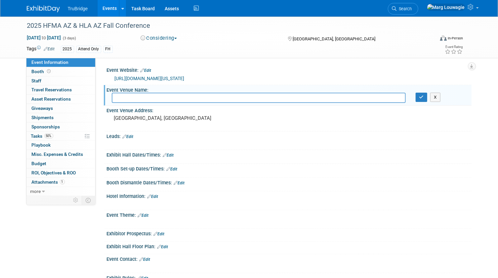
type input "[GEOGRAPHIC_DATA]"
click at [419, 95] on button "button" at bounding box center [422, 97] width 12 height 9
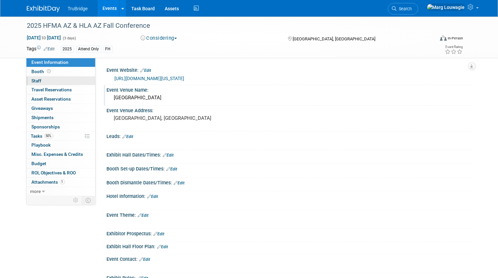
click at [39, 79] on span "Staff 0" at bounding box center [37, 80] width 10 height 5
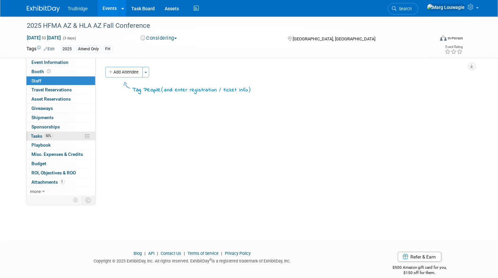
click at [33, 133] on span "Tasks 50%" at bounding box center [42, 135] width 22 height 5
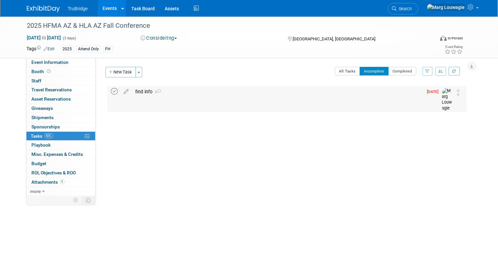
click at [116, 92] on icon at bounding box center [114, 91] width 7 height 7
click at [166, 36] on button "Considering" at bounding box center [158, 38] width 41 height 7
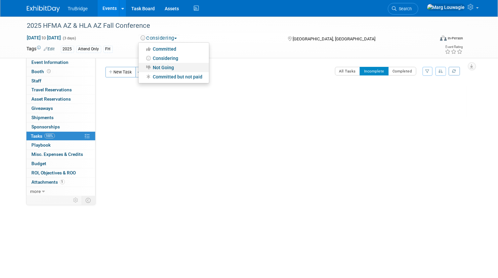
click at [165, 63] on link "Not Going" at bounding box center [174, 67] width 70 height 9
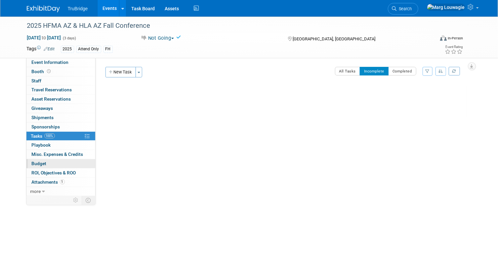
click at [40, 164] on span "Budget" at bounding box center [39, 163] width 15 height 5
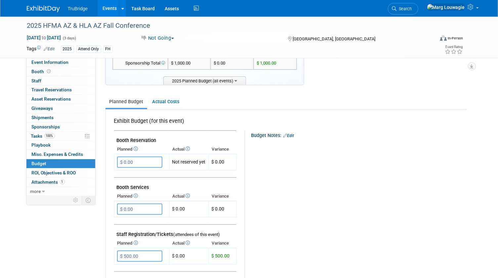
scroll to position [60, 0]
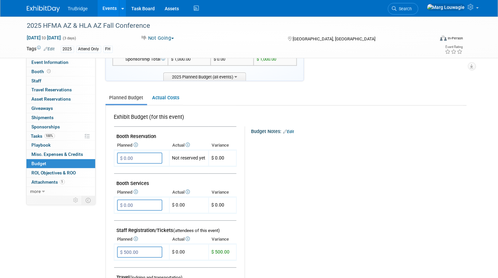
click at [294, 131] on link "Edit" at bounding box center [289, 131] width 11 height 5
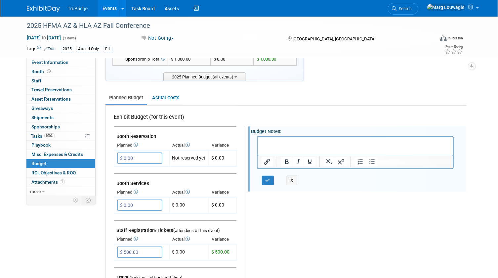
scroll to position [0, 0]
click at [286, 143] on p "Rich Text Area. Press ALT-0 for help." at bounding box center [355, 142] width 188 height 7
click at [267, 178] on icon "button" at bounding box center [268, 180] width 5 height 5
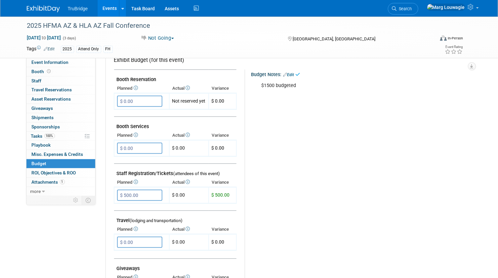
scroll to position [120, 0]
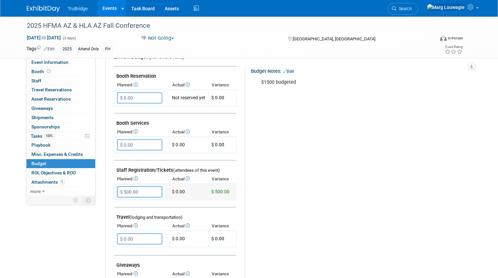
click at [144, 188] on input "$ 500.00" at bounding box center [139, 191] width 45 height 11
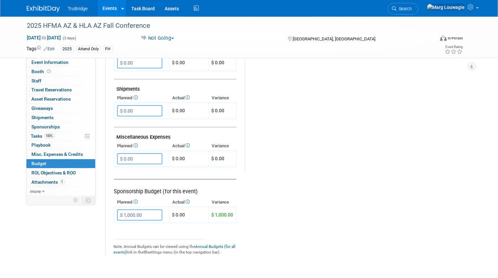
scroll to position [361, 0]
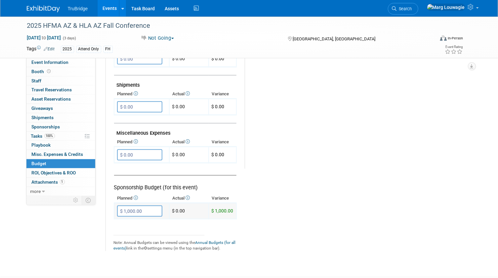
type input "$ 0.00"
click at [127, 208] on input "$ 1,000.00" at bounding box center [139, 210] width 45 height 11
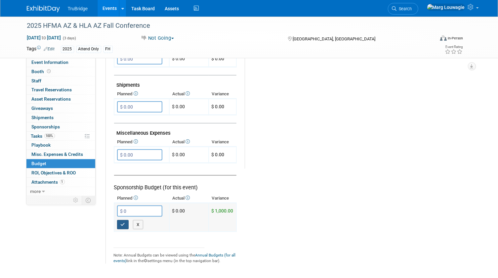
type input "$ 0.00"
click at [122, 220] on button "button" at bounding box center [123, 224] width 12 height 9
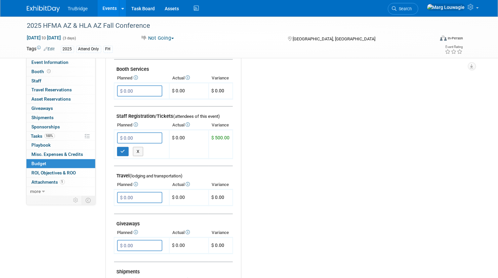
scroll to position [180, 0]
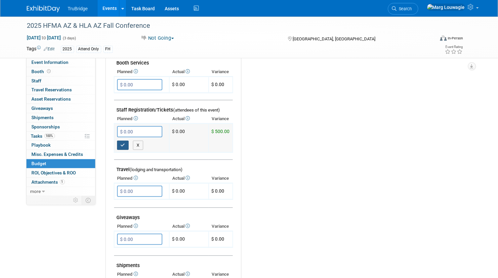
click at [120, 141] on button "button" at bounding box center [123, 145] width 12 height 9
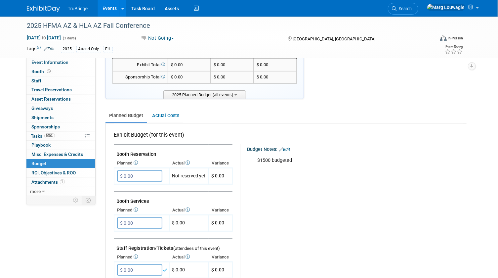
scroll to position [30, 0]
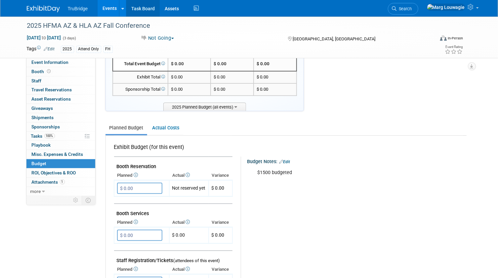
click at [141, 9] on link "Task Board" at bounding box center [142, 8] width 33 height 17
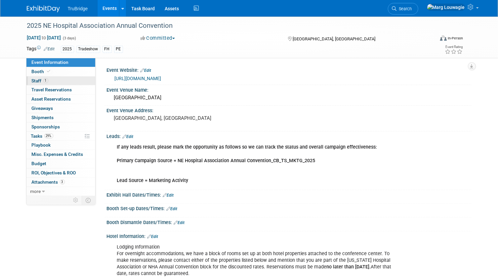
click at [66, 84] on link "1 Staff 1" at bounding box center [60, 80] width 69 height 9
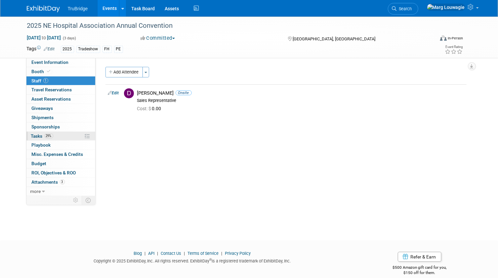
click at [31, 133] on span "Tasks 29%" at bounding box center [42, 135] width 22 height 5
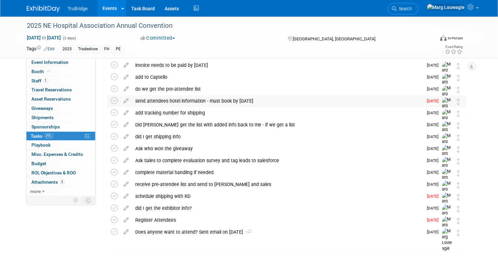
scroll to position [27, 0]
click at [75, 64] on link "Event Information" at bounding box center [60, 62] width 69 height 9
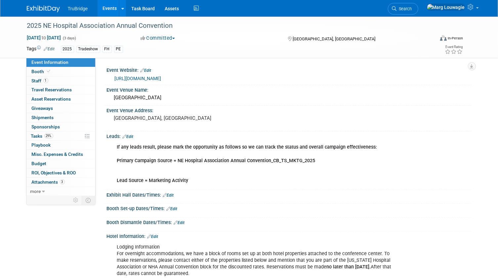
scroll to position [0, 0]
click at [161, 78] on link "[URL][DOMAIN_NAME]" at bounding box center [138, 78] width 47 height 5
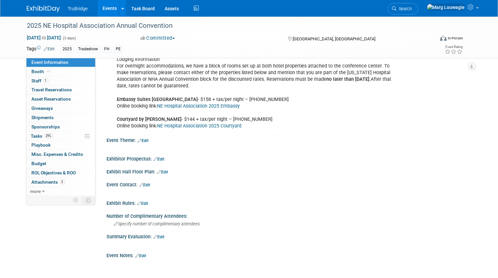
scroll to position [191, 0]
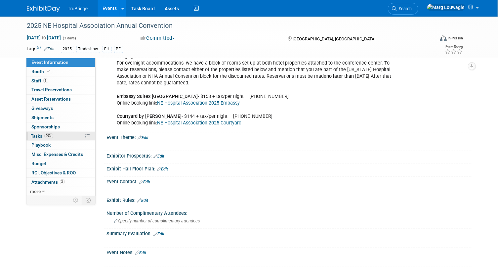
click at [39, 136] on span "Tasks 29%" at bounding box center [42, 135] width 22 height 5
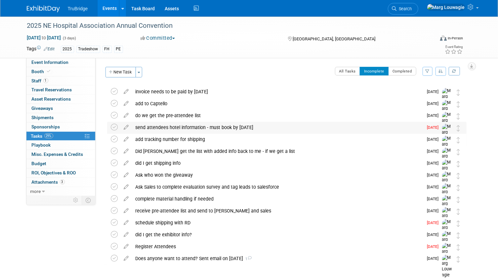
click at [179, 127] on div "send attendees hotel information - must book by [DATE]" at bounding box center [277, 127] width 291 height 11
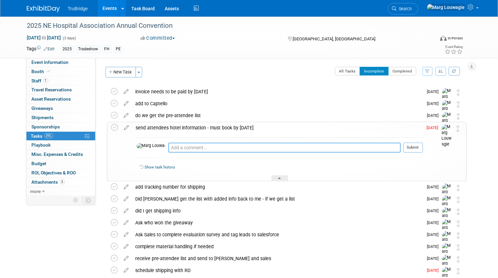
click at [178, 148] on textarea at bounding box center [284, 148] width 233 height 10
type textarea "don't have exhibitor info yet, but I asked [PERSON_NAME] on [DATE]"
click at [417, 149] on button "Submit" at bounding box center [414, 148] width 20 height 10
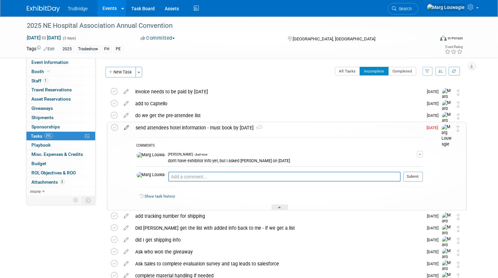
click at [126, 127] on icon at bounding box center [127, 126] width 12 height 8
click at [0, 0] on div at bounding box center [0, 0] width 0 height 0
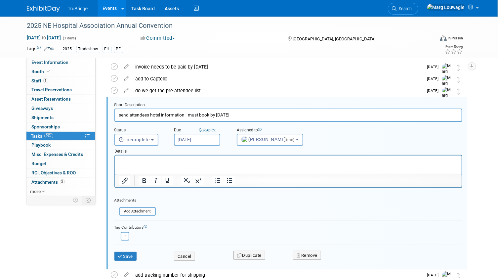
click at [199, 138] on input "[DATE]" at bounding box center [197, 140] width 46 height 12
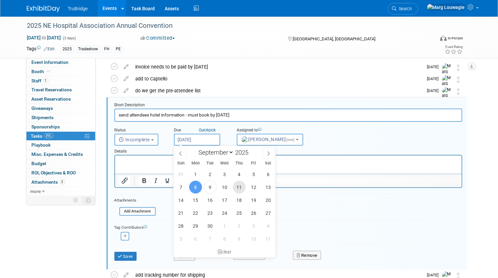
click at [240, 184] on span "11" at bounding box center [239, 187] width 13 height 13
type input "Sep 11, 2025"
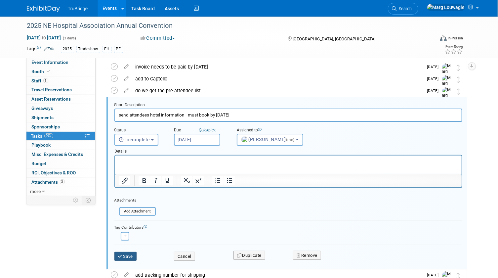
click at [132, 253] on button "Save" at bounding box center [125, 256] width 23 height 9
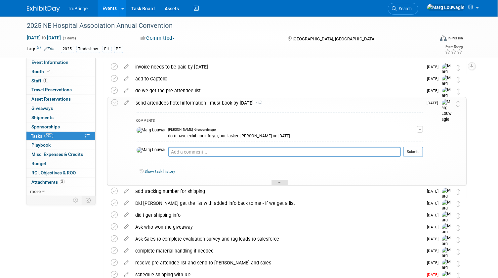
click at [279, 184] on icon at bounding box center [280, 184] width 3 height 4
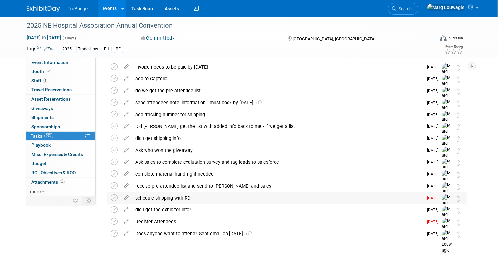
click at [179, 199] on div "schedule shipping with RD" at bounding box center [277, 197] width 291 height 11
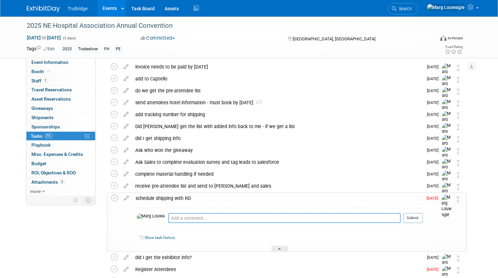
click at [180, 218] on textarea at bounding box center [284, 218] width 233 height 10
type textarea "I have no shipping info as of 9.9.25"
click at [414, 216] on button "Submit" at bounding box center [414, 218] width 20 height 10
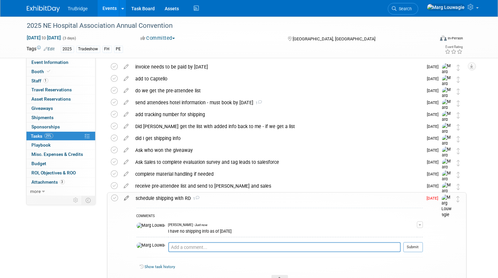
click at [126, 196] on icon at bounding box center [127, 197] width 12 height 8
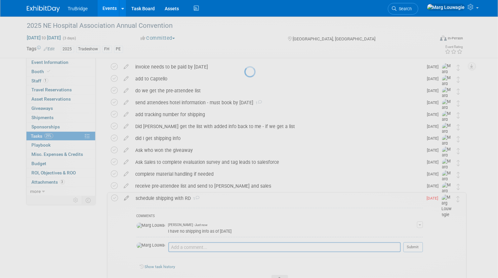
select select "8"
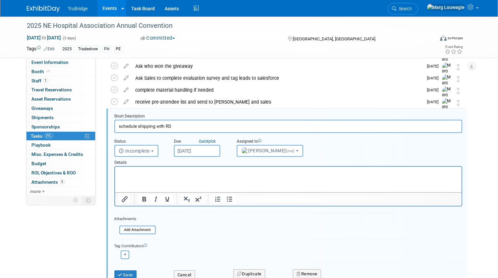
scroll to position [120, 0]
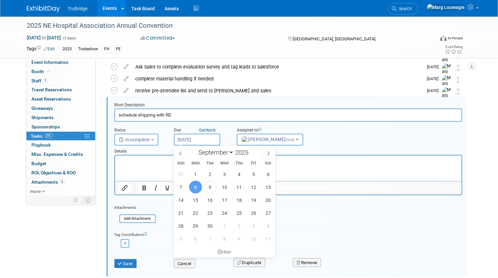
click at [186, 140] on input "[DATE]" at bounding box center [197, 140] width 46 height 12
click at [195, 216] on span "22" at bounding box center [195, 212] width 13 height 13
type input "Sep 22, 2025"
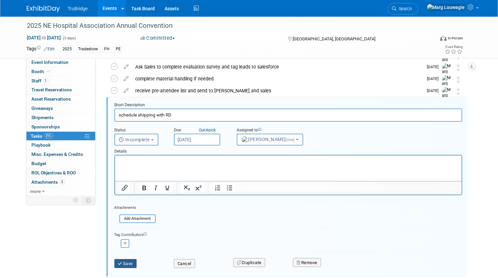
click at [128, 263] on button "Save" at bounding box center [125, 263] width 23 height 9
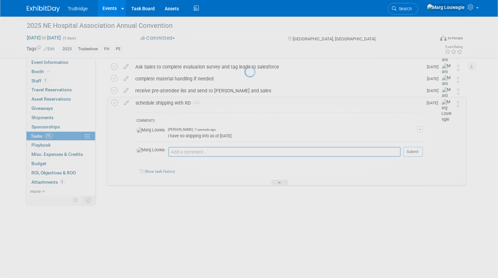
scroll to position [104, 0]
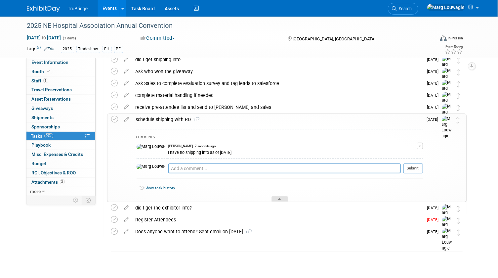
click at [277, 196] on div at bounding box center [280, 199] width 17 height 6
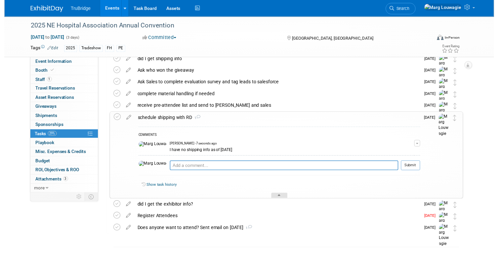
scroll to position [27, 0]
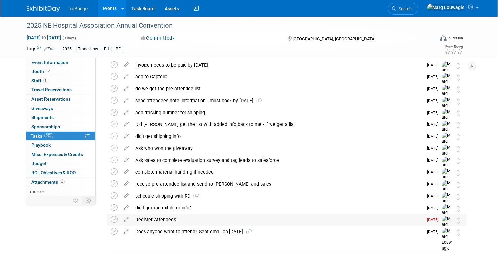
click at [146, 219] on div "Register Attendees" at bounding box center [277, 219] width 291 height 11
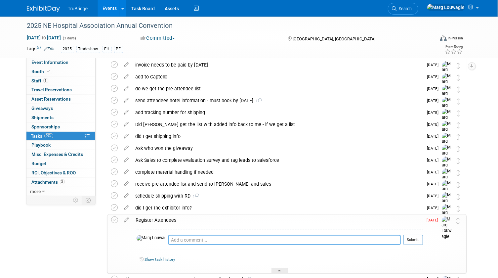
click at [171, 237] on textarea at bounding box center [284, 240] width 233 height 10
type textarea "do not have registration info as of 9.9.25"
click at [420, 238] on button "Submit" at bounding box center [414, 240] width 20 height 10
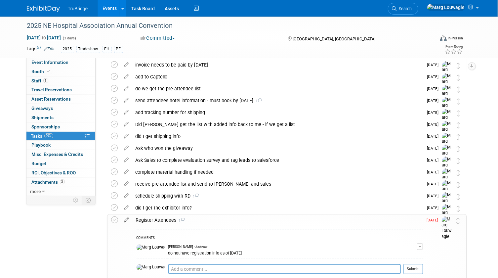
click at [128, 219] on icon at bounding box center [127, 218] width 12 height 8
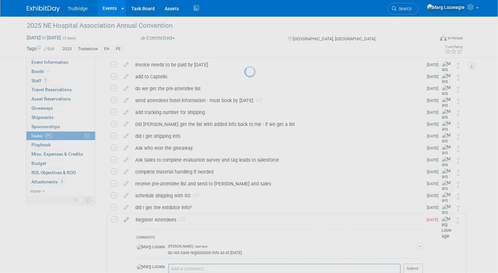
select select "8"
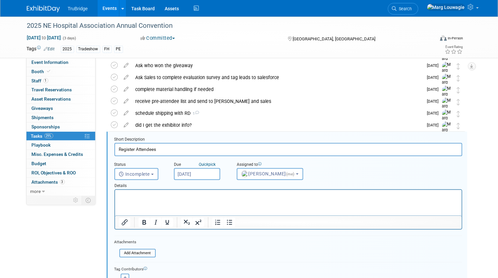
scroll to position [144, 0]
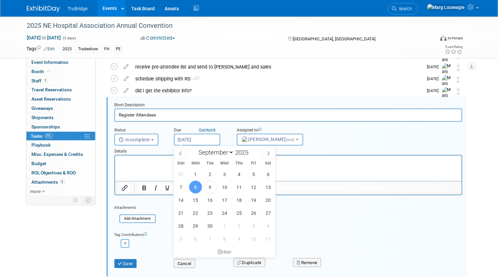
click at [208, 137] on input "[DATE]" at bounding box center [197, 140] width 46 height 12
click at [243, 188] on span "11" at bounding box center [239, 187] width 13 height 13
type input "Sep 11, 2025"
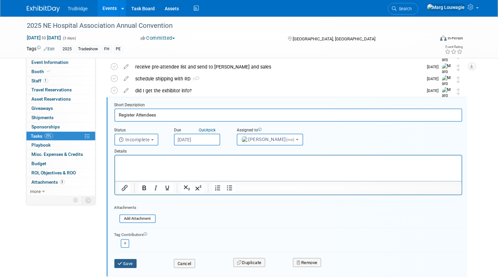
click at [125, 260] on button "Save" at bounding box center [125, 263] width 23 height 9
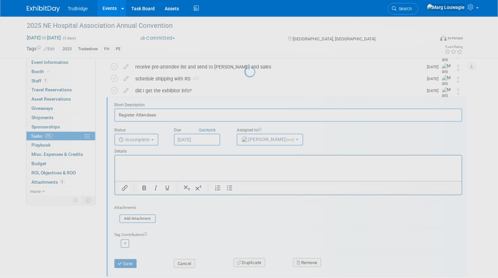
scroll to position [104, 0]
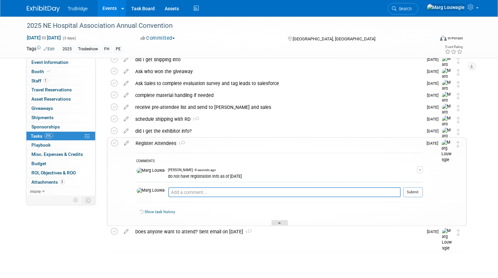
click at [282, 222] on div at bounding box center [280, 223] width 17 height 6
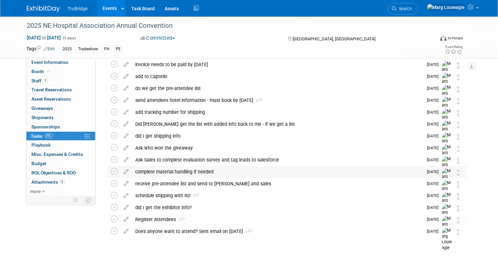
scroll to position [27, 0]
click at [229, 232] on div "Does anyone want to attend? Sent email on 8.19.25 1" at bounding box center [277, 231] width 291 height 11
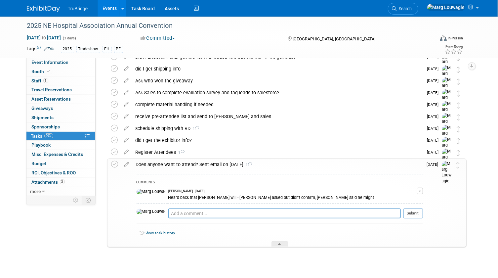
scroll to position [104, 0]
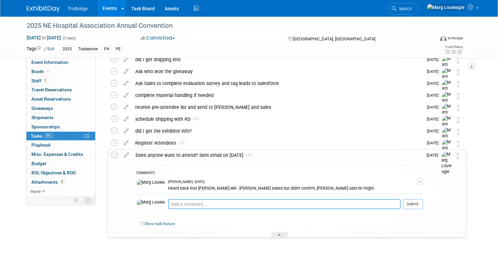
click at [219, 204] on textarea at bounding box center [284, 204] width 233 height 10
type textarea "asked Chad again on 9.9.25"
click at [413, 203] on button "Submit" at bounding box center [414, 204] width 20 height 10
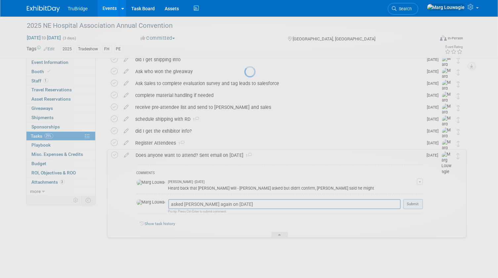
click at [254, 203] on div at bounding box center [249, 139] width 9 height 278
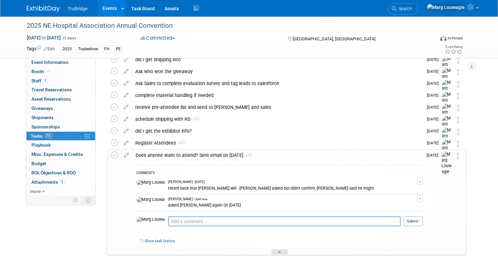
click at [281, 251] on icon at bounding box center [280, 253] width 3 height 4
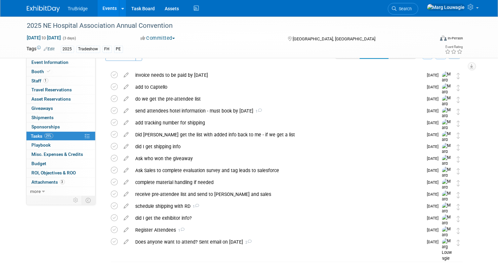
scroll to position [0, 0]
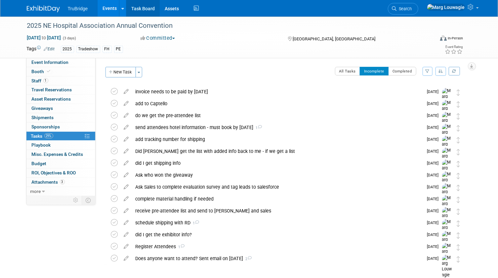
click at [137, 8] on link "Task Board" at bounding box center [142, 8] width 33 height 17
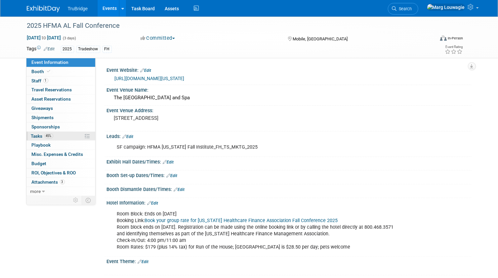
click at [37, 135] on span "Tasks 45%" at bounding box center [42, 135] width 22 height 5
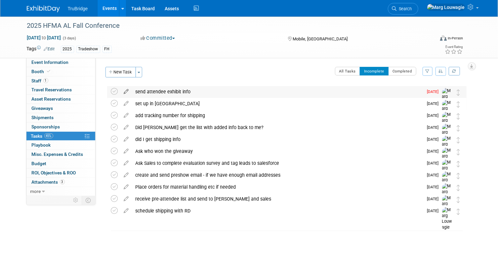
click at [128, 91] on icon at bounding box center [127, 90] width 12 height 8
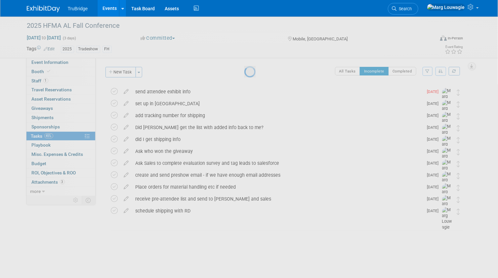
select select "8"
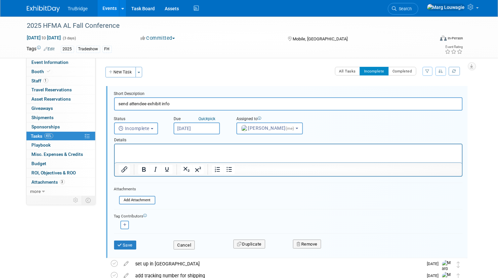
click at [192, 129] on input "[DATE]" at bounding box center [197, 128] width 46 height 12
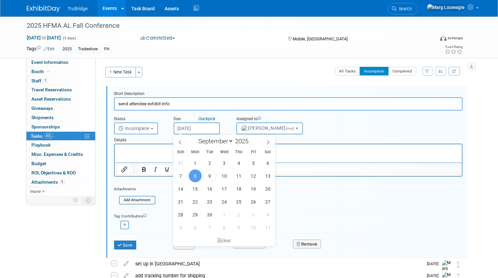
click at [192, 129] on input "[DATE]" at bounding box center [197, 128] width 46 height 12
click at [196, 187] on span "15" at bounding box center [195, 188] width 13 height 13
type input "[DATE]"
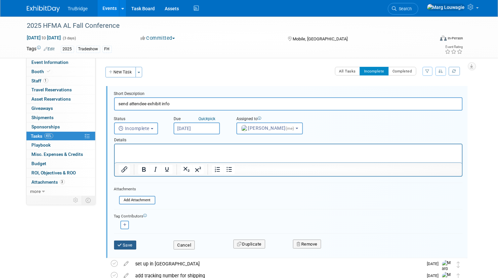
click at [135, 241] on button "Save" at bounding box center [125, 245] width 23 height 9
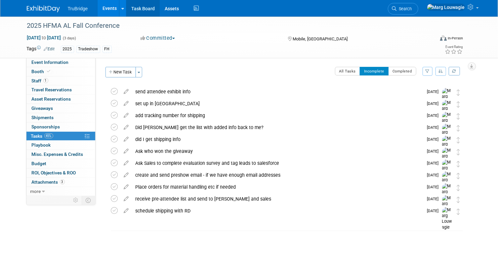
click at [136, 8] on link "Task Board" at bounding box center [142, 8] width 33 height 17
